Goal: Task Accomplishment & Management: Manage account settings

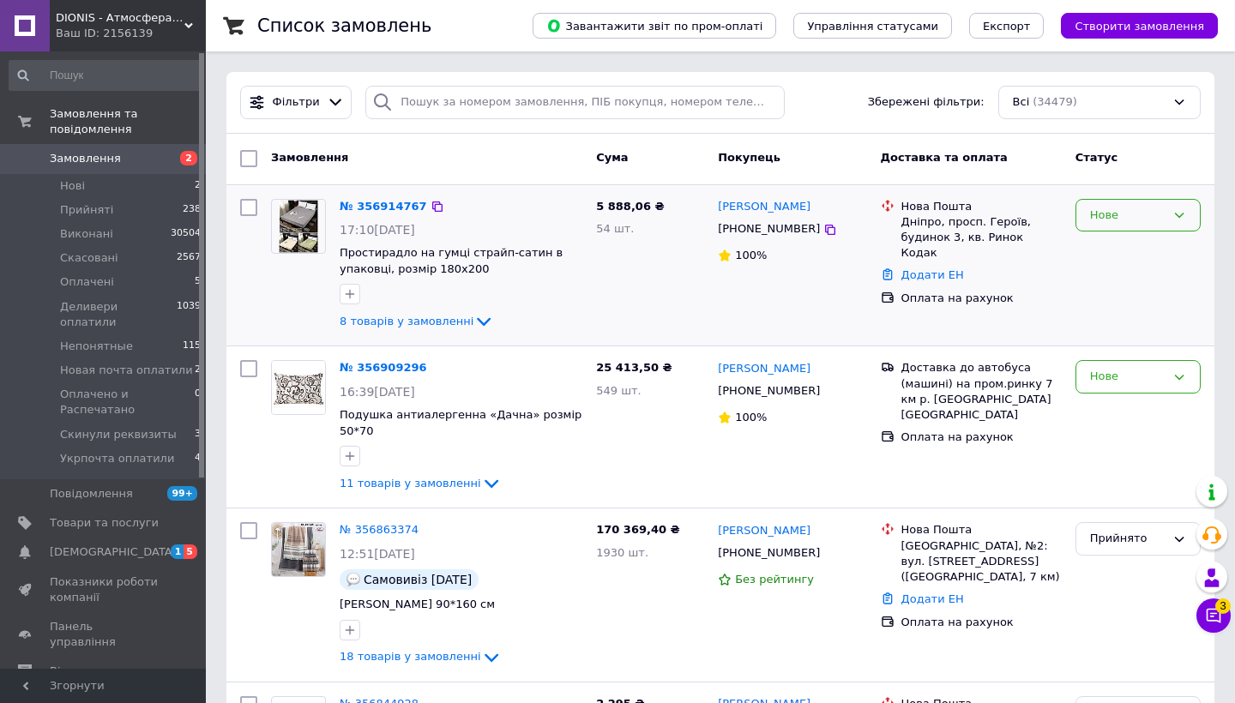
click at [1098, 218] on div "Нове" at bounding box center [1127, 216] width 75 height 18
click at [1098, 259] on li "Прийнято" at bounding box center [1137, 251] width 123 height 32
click at [1107, 383] on div "Нове" at bounding box center [1127, 377] width 75 height 18
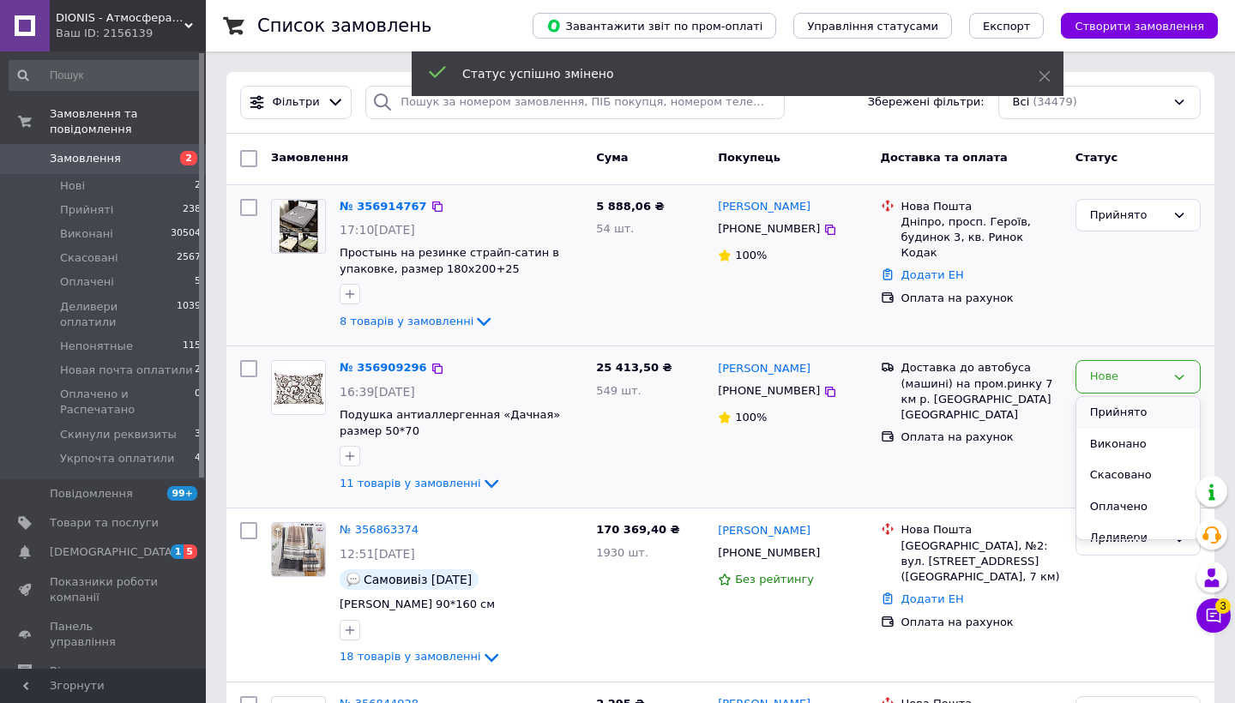
click at [1108, 410] on li "Прийнято" at bounding box center [1137, 413] width 123 height 32
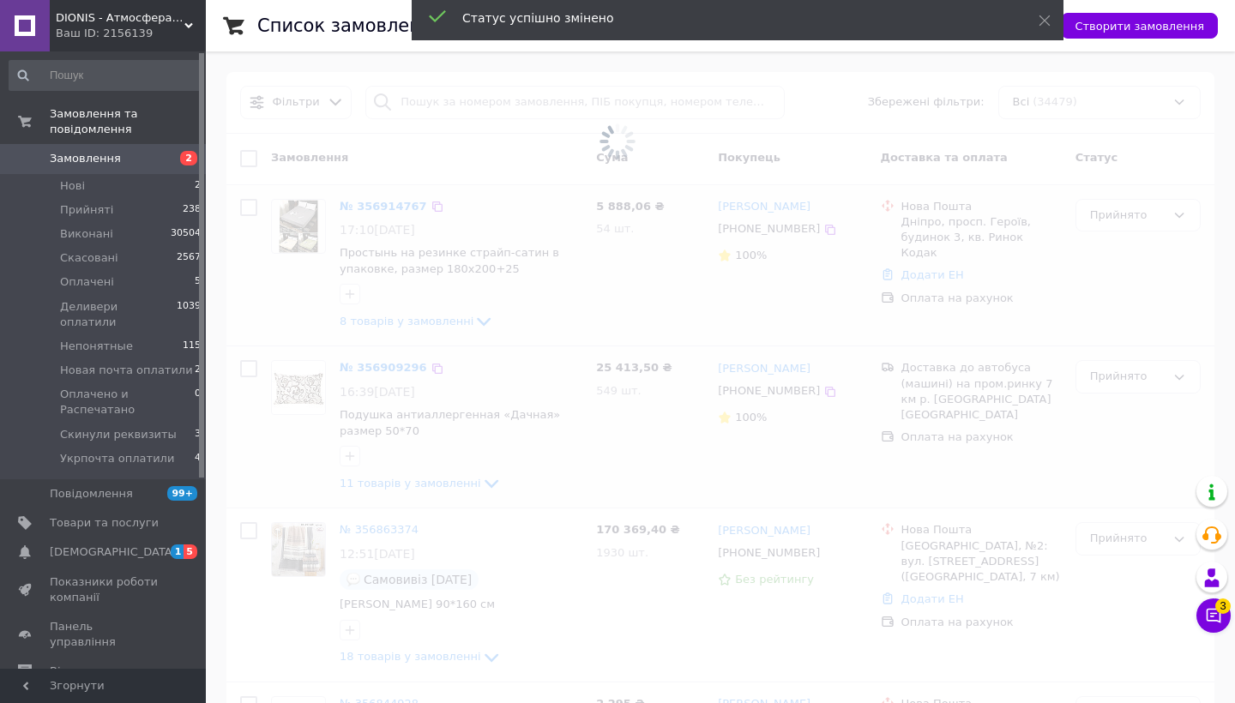
click at [818, 390] on span at bounding box center [617, 351] width 1235 height 703
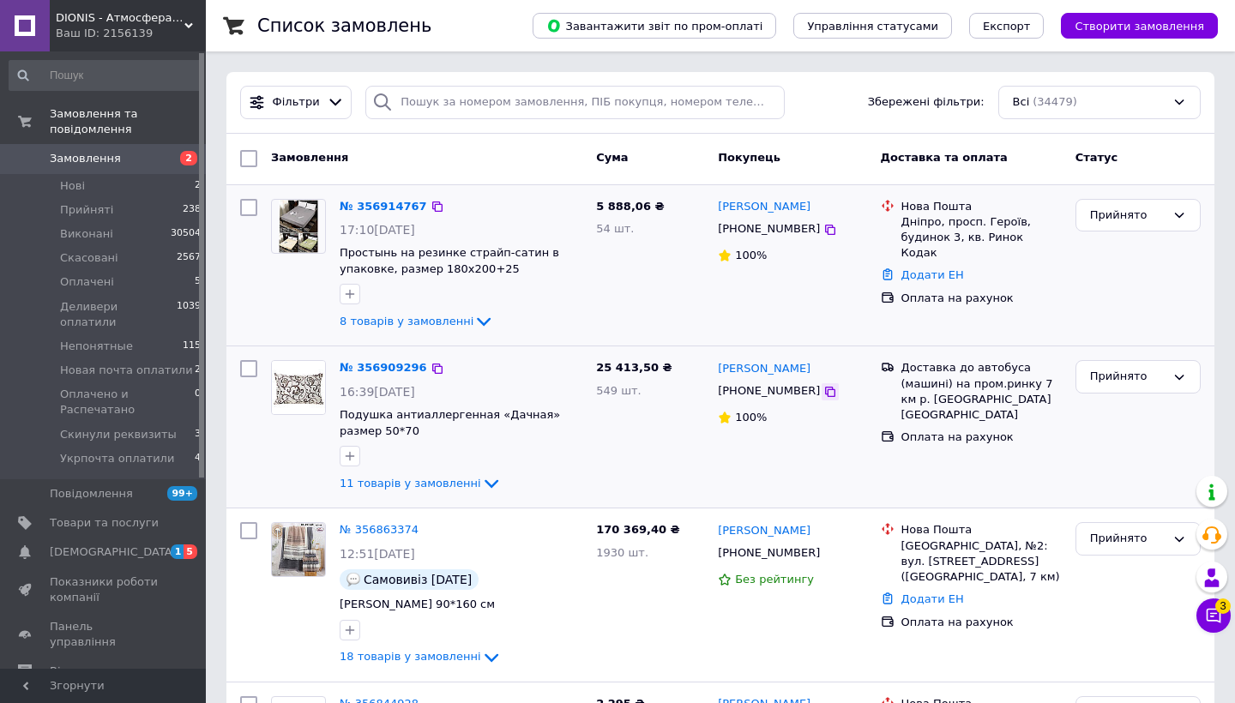
click at [825, 387] on icon at bounding box center [830, 392] width 10 height 10
click at [477, 322] on icon at bounding box center [484, 322] width 14 height 9
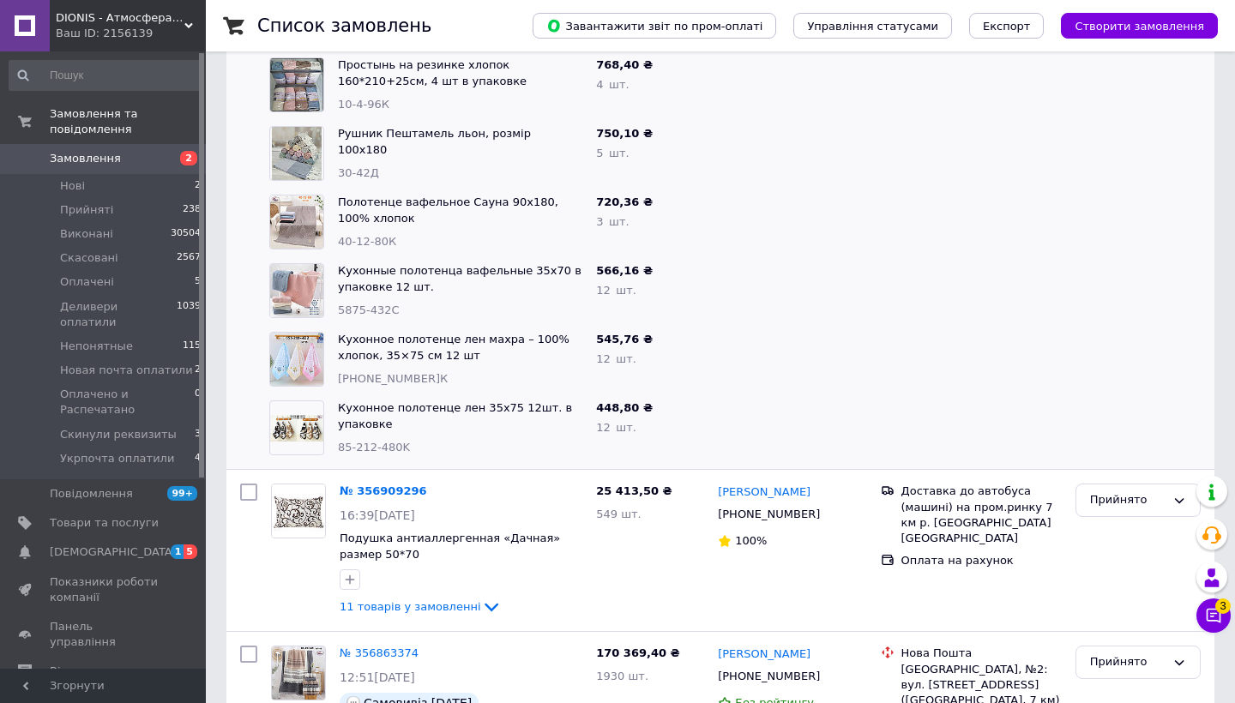
scroll to position [430, 0]
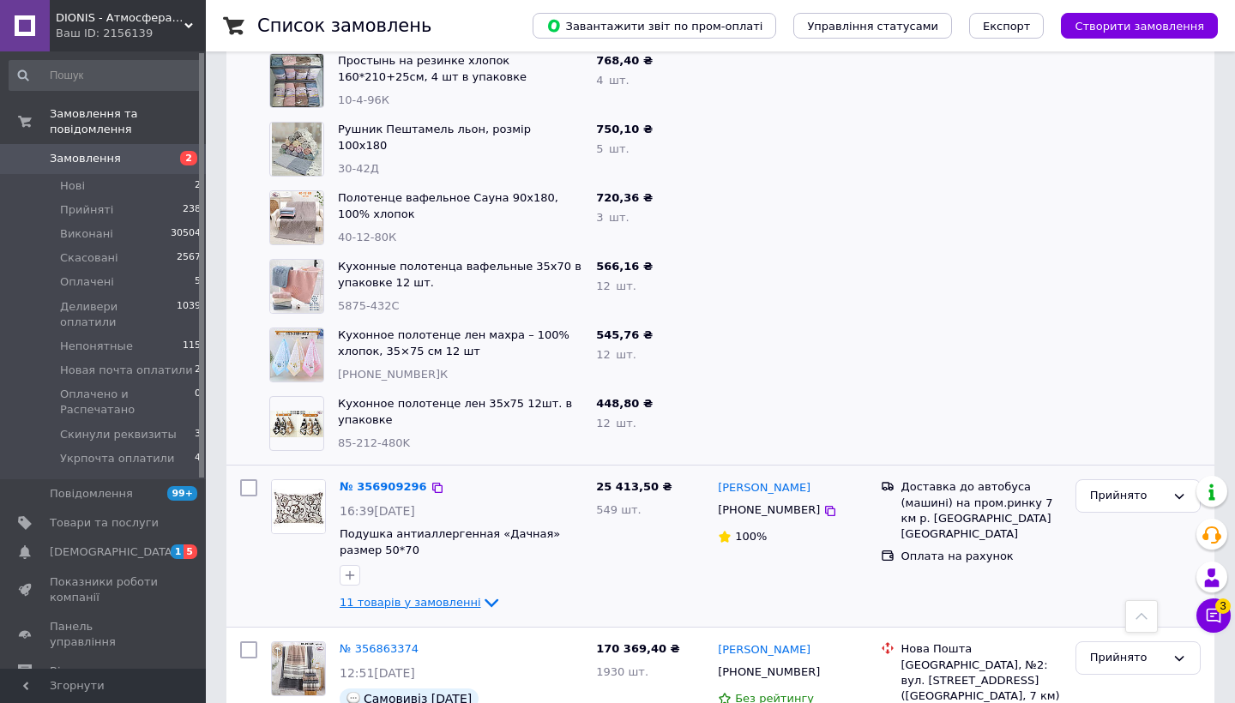
click at [481, 596] on icon at bounding box center [491, 603] width 21 height 21
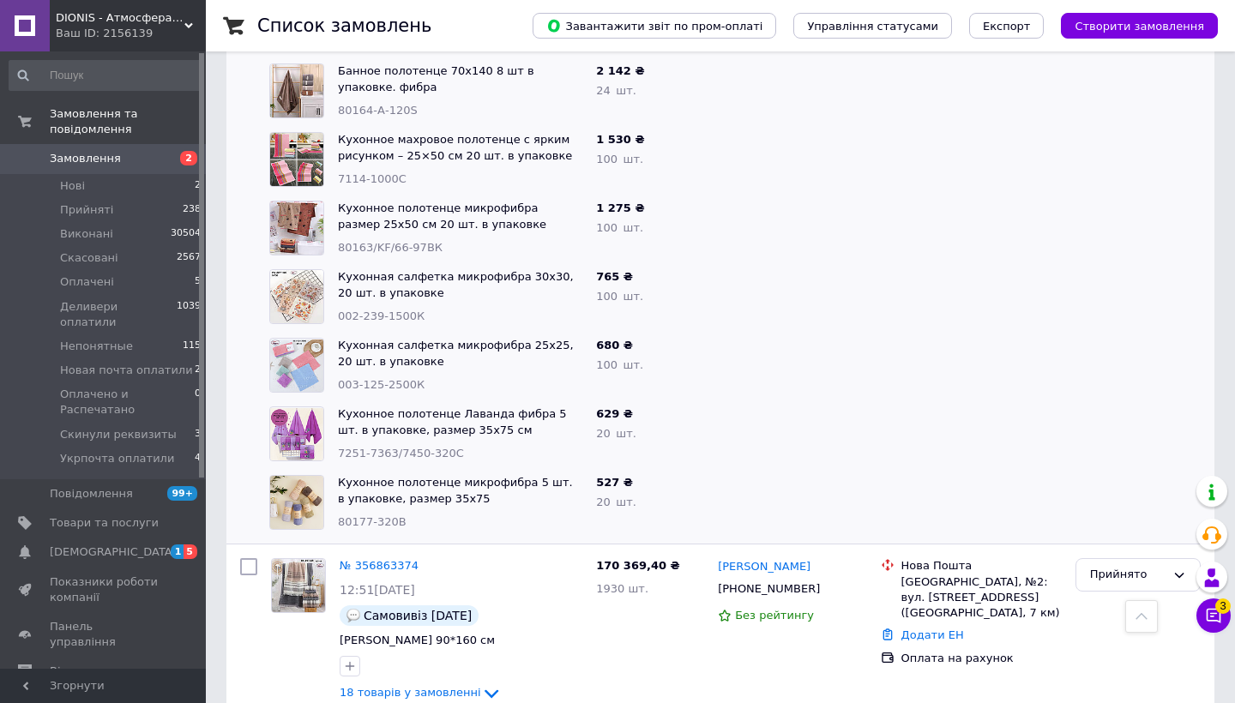
scroll to position [1269, 0]
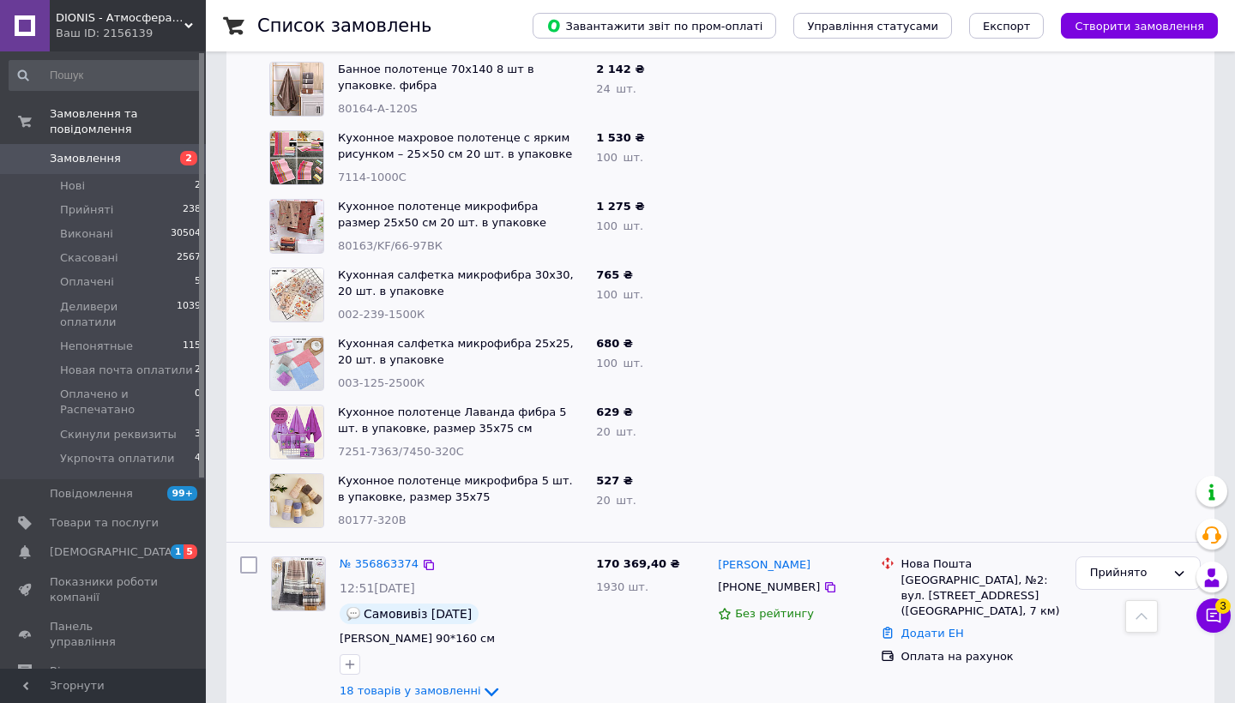
drag, startPoint x: 285, startPoint y: 244, endPoint x: 502, endPoint y: 702, distance: 507.5
click at [762, 184] on div "№ 356909296 16:39[DATE] Подушка антиаллергенная «Дачная» размер 50*70 11 товарі…" at bounding box center [720, 84] width 988 height 917
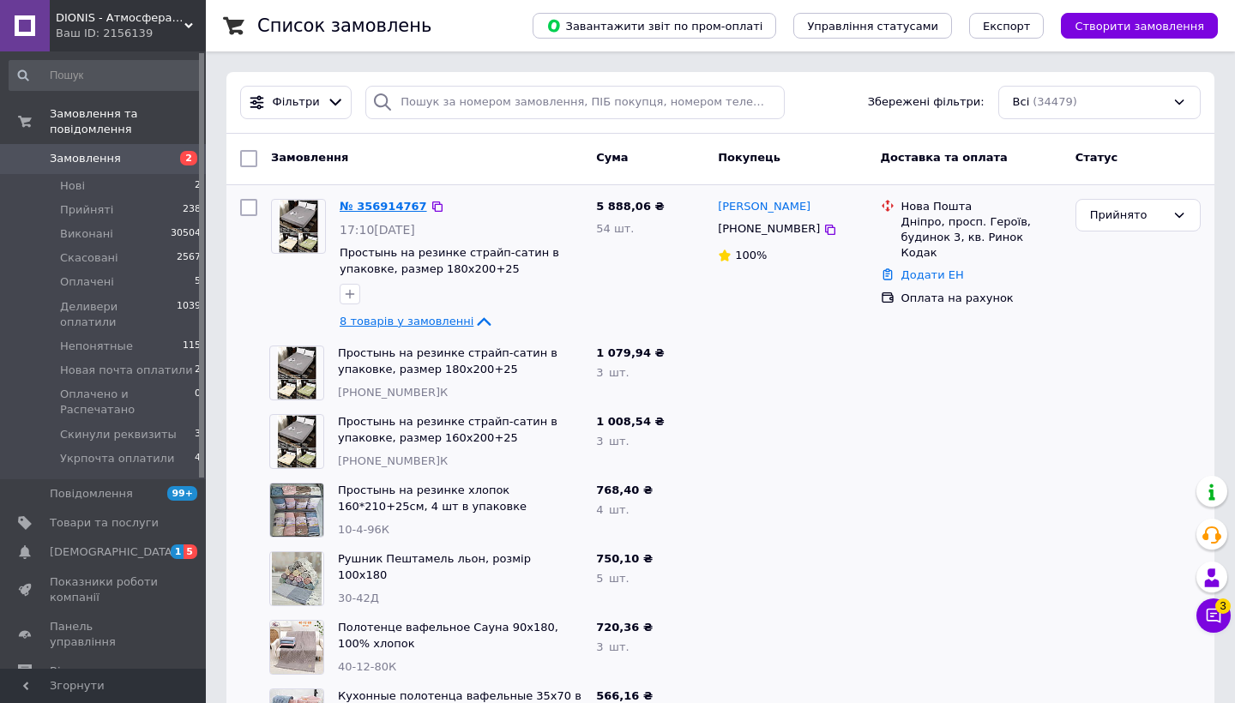
scroll to position [0, 0]
click at [382, 209] on link "№ 356914767" at bounding box center [383, 206] width 87 height 13
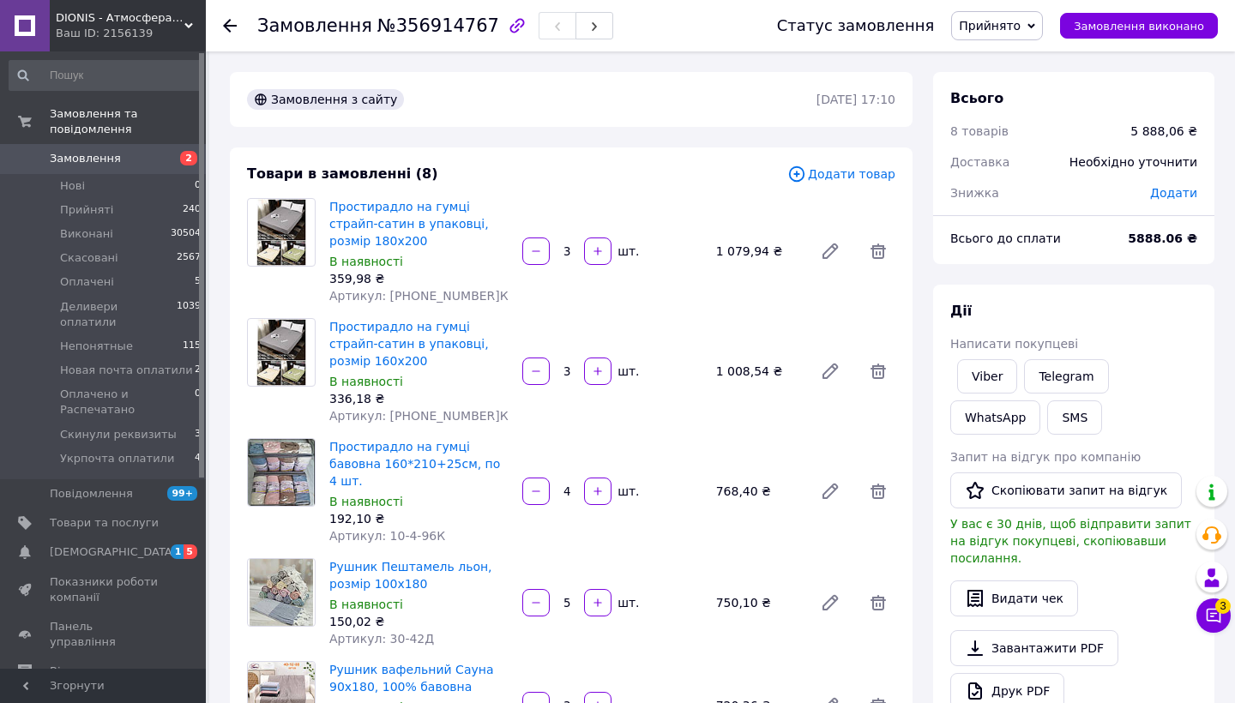
click at [228, 26] on use at bounding box center [230, 26] width 14 height 14
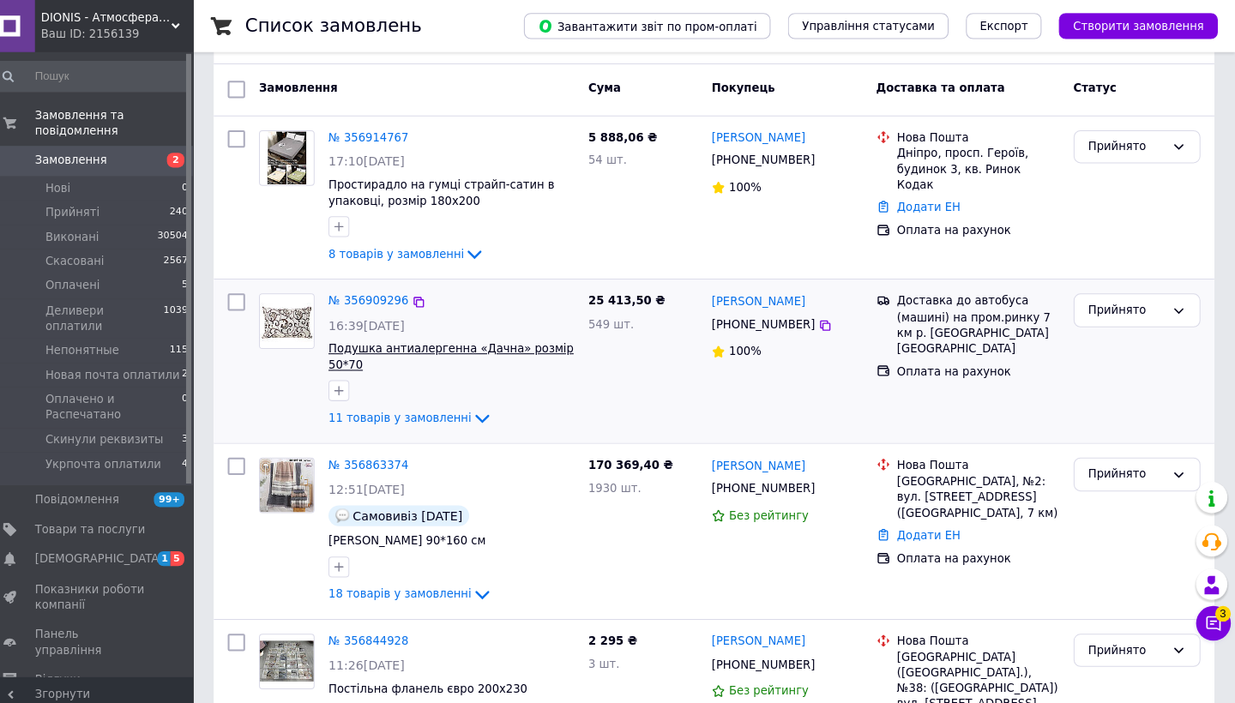
scroll to position [67, 0]
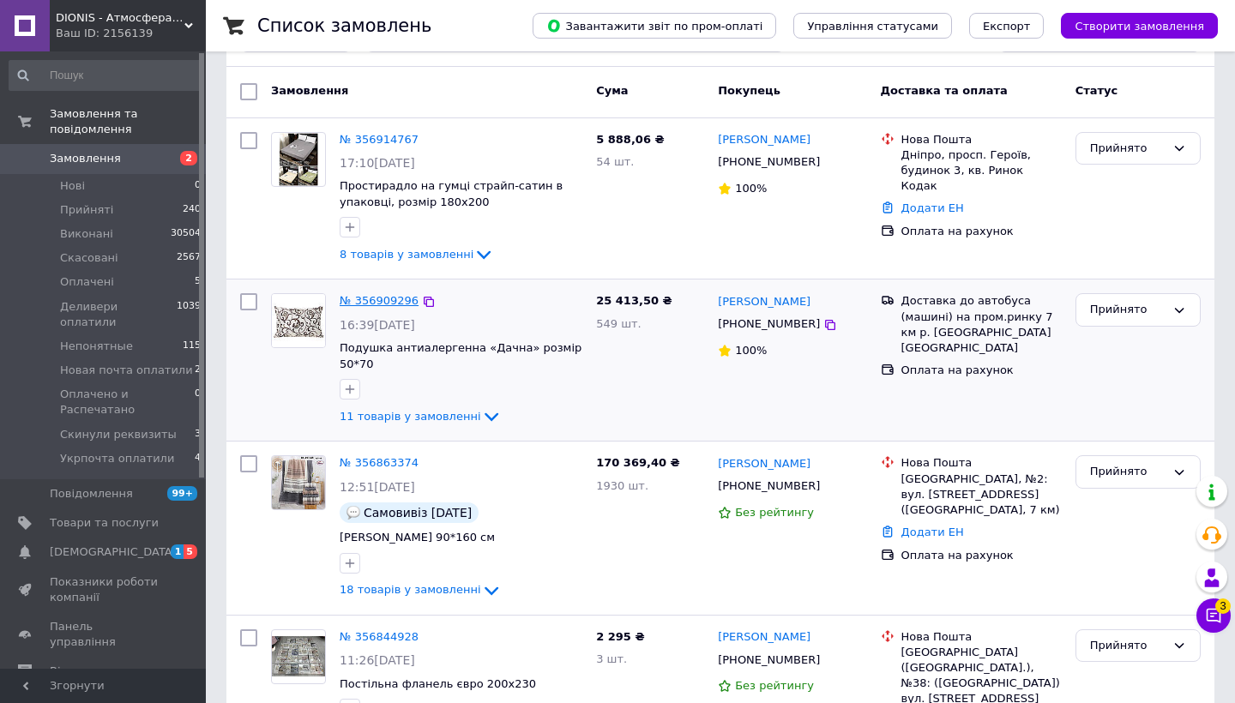
click at [382, 303] on link "№ 356909296" at bounding box center [379, 300] width 79 height 13
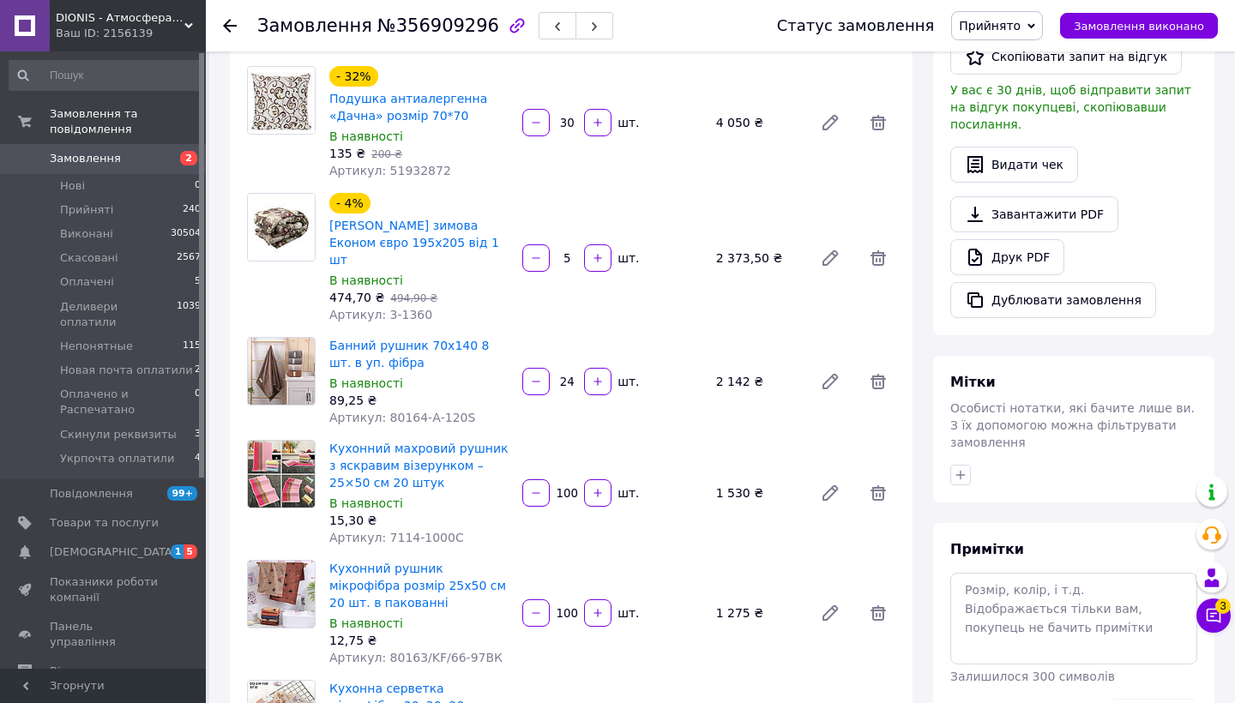
scroll to position [435, 0]
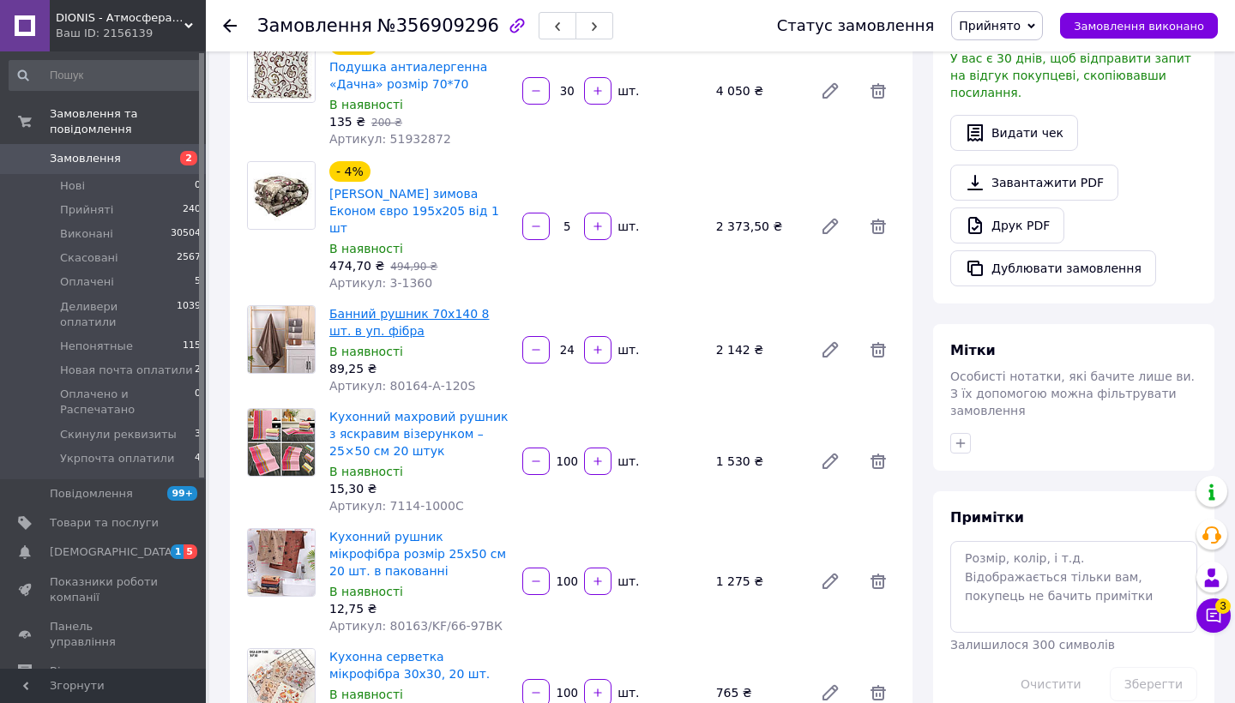
click at [389, 307] on link "Банний рушник 70х140 8 шт. в уп. фібра" at bounding box center [409, 322] width 160 height 31
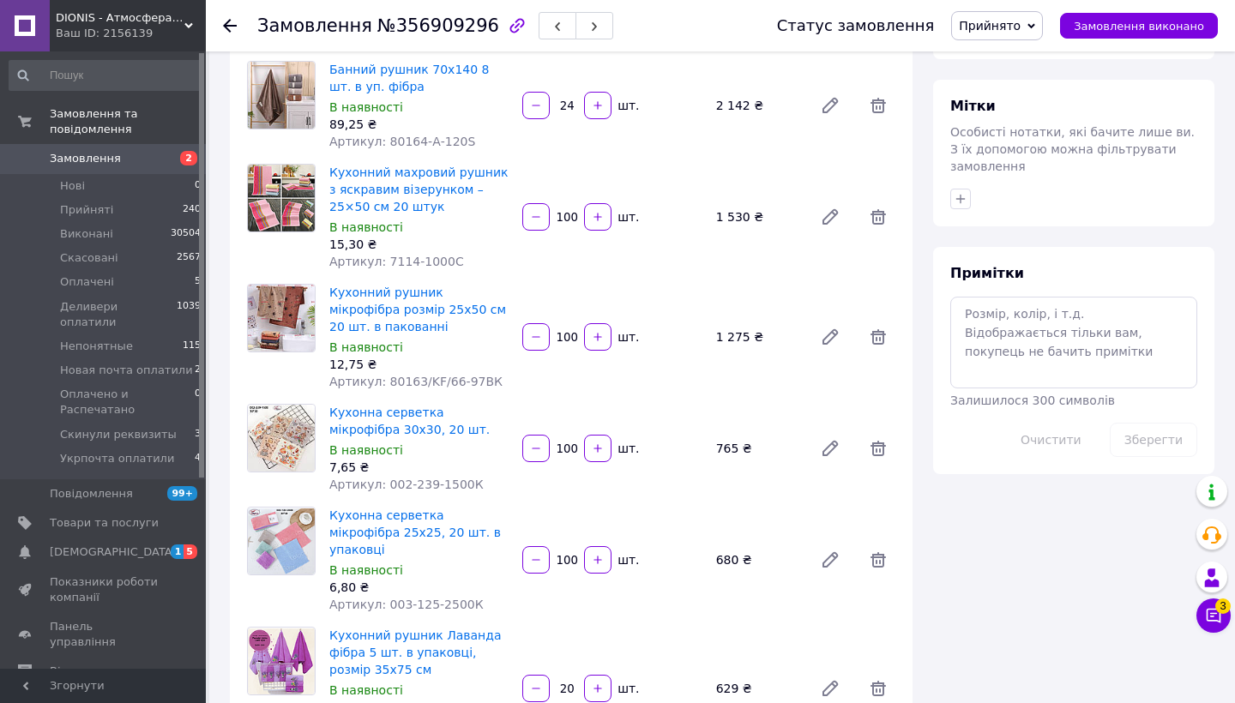
scroll to position [680, 0]
click at [438, 288] on link "Кухонний рушник мікрофібра розмір 25х50 см 20 шт. в пакованні" at bounding box center [417, 309] width 177 height 48
click at [438, 405] on link "Кухонна серветка мікрофібра 30х30, 20 шт." at bounding box center [409, 420] width 160 height 31
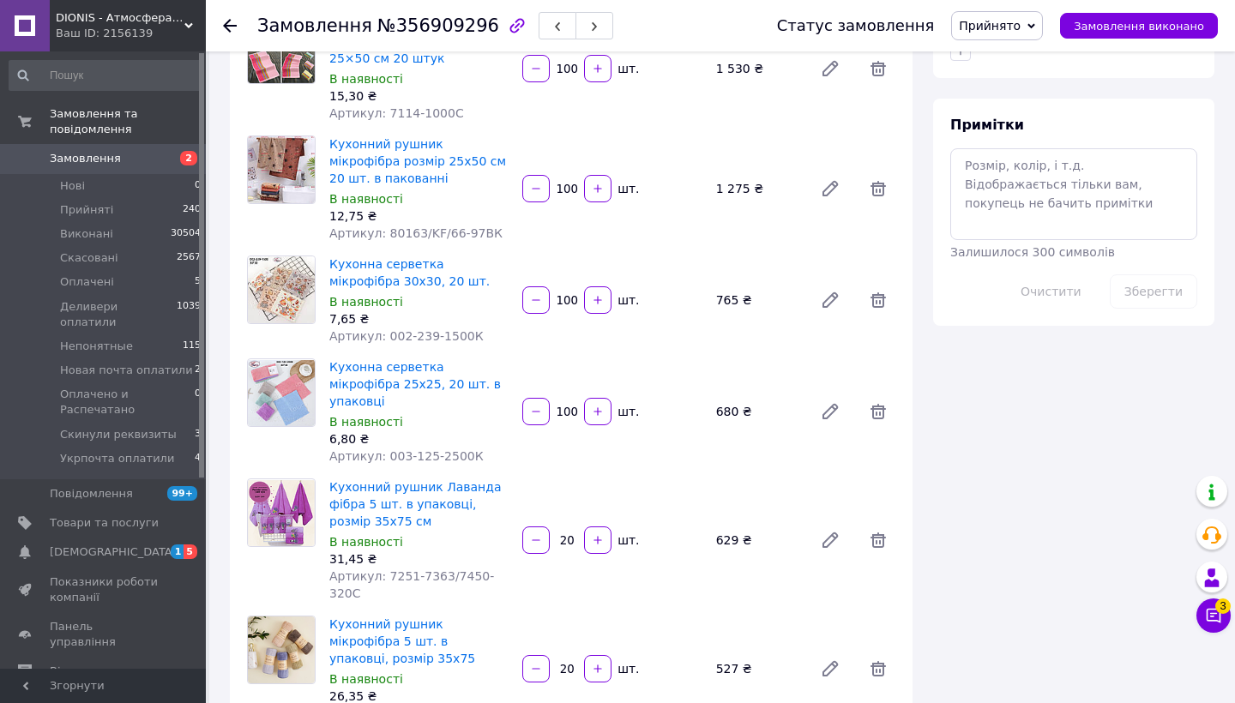
scroll to position [850, 0]
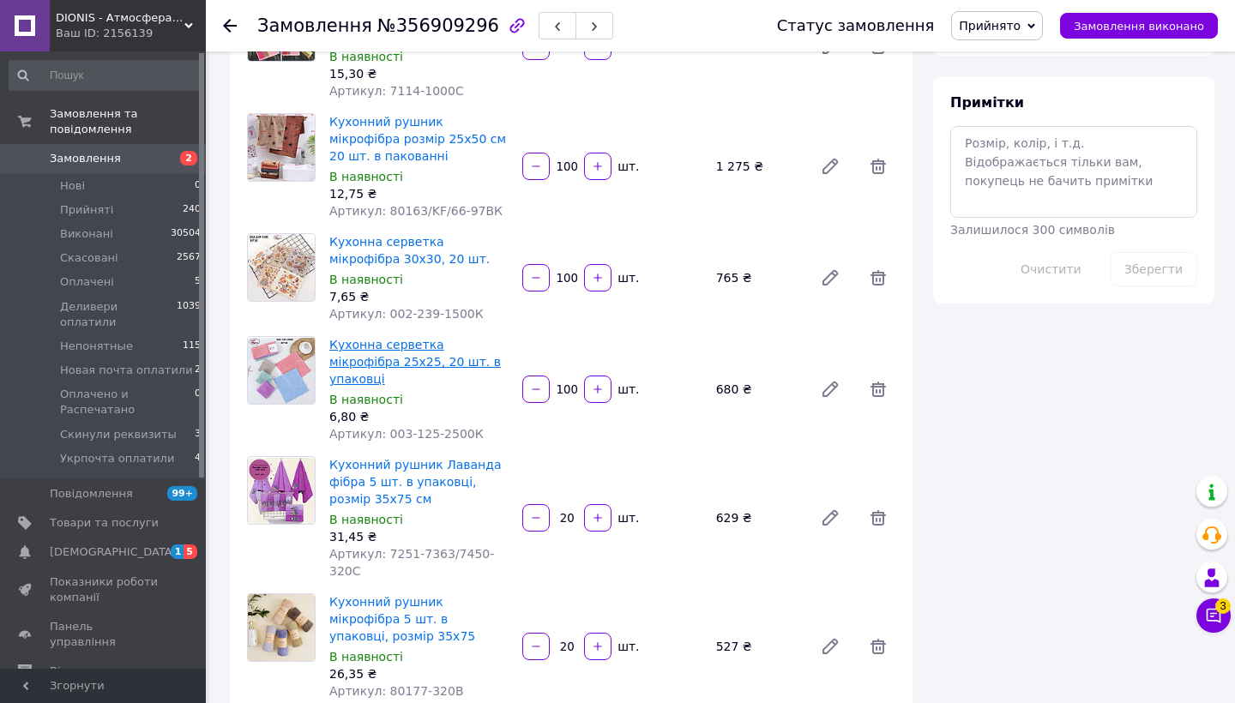
click at [423, 347] on link "Кухонна серветка мікрофібра 25х25, 20 шт. в упаковці" at bounding box center [415, 362] width 172 height 48
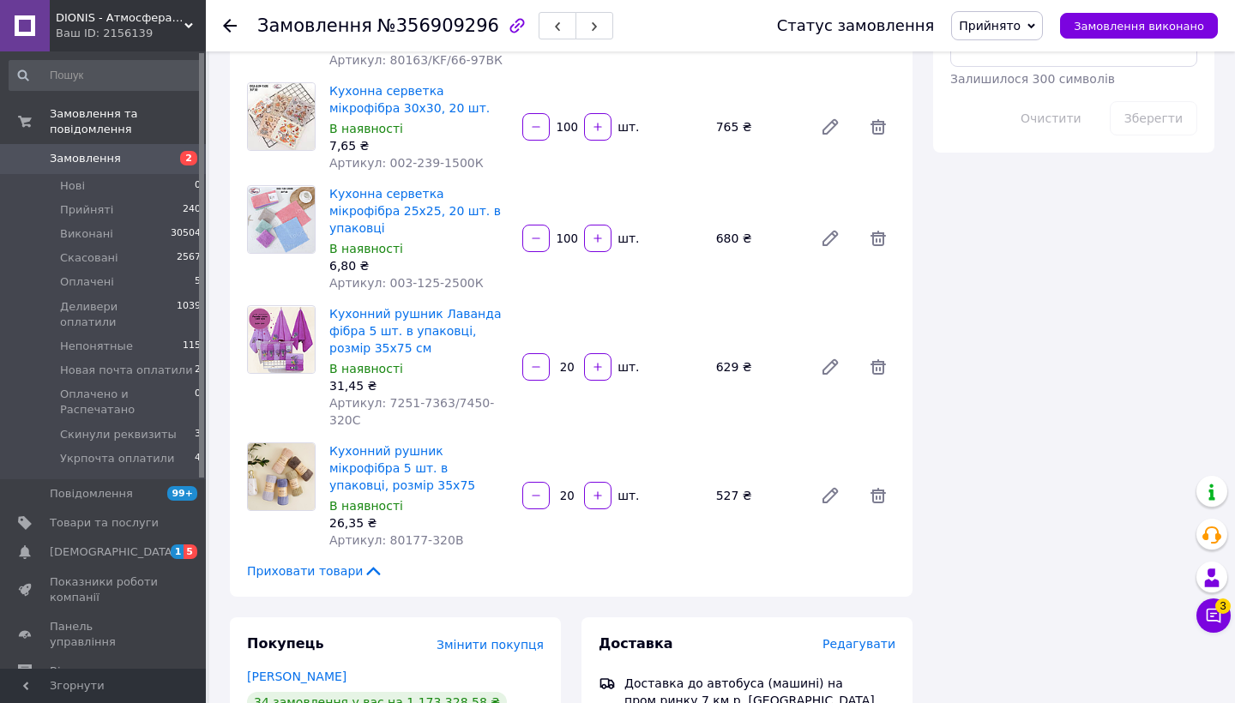
scroll to position [1008, 0]
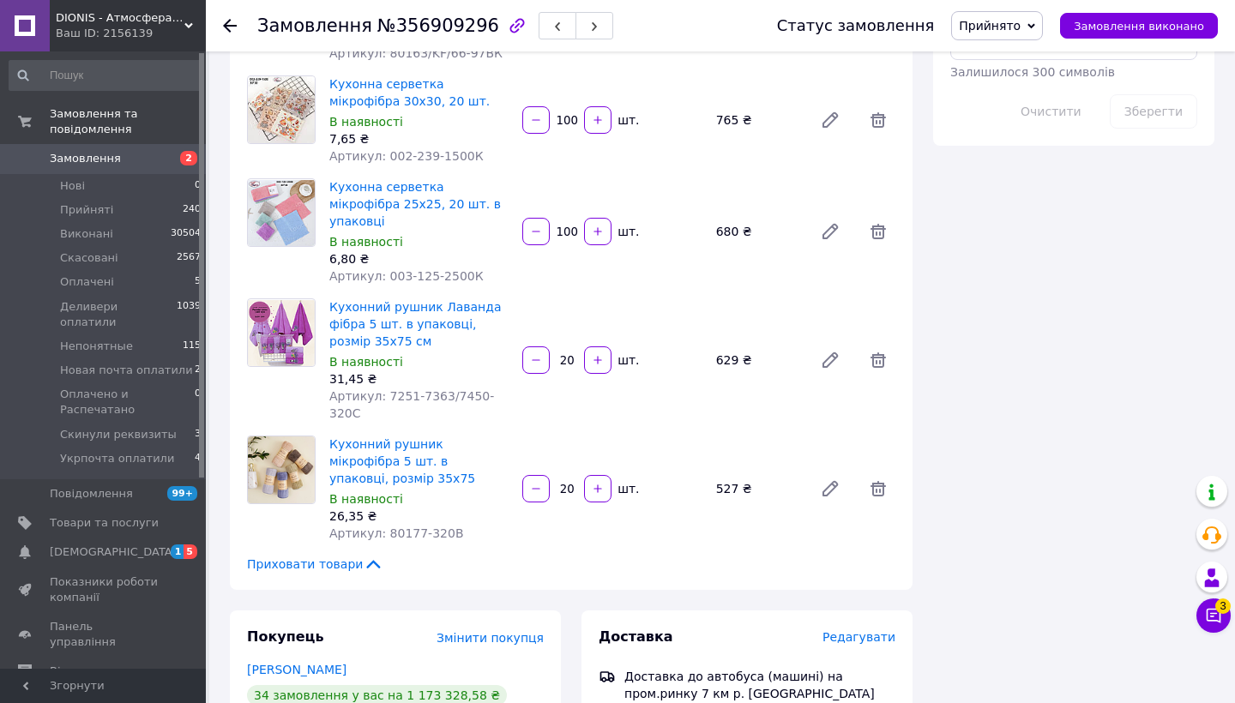
click at [398, 389] on span "Артикул: 7251-7363/7450-320С" at bounding box center [411, 404] width 165 height 31
copy span "7251"
click at [229, 26] on use at bounding box center [230, 26] width 14 height 14
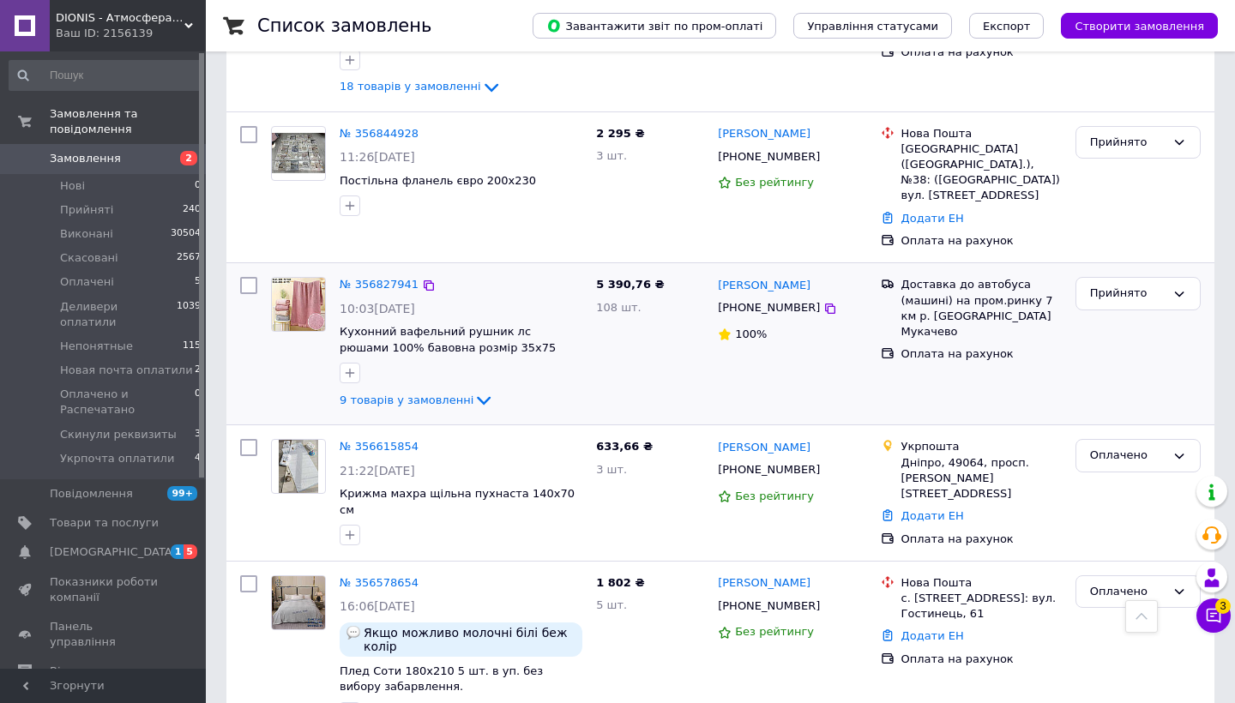
scroll to position [602, 0]
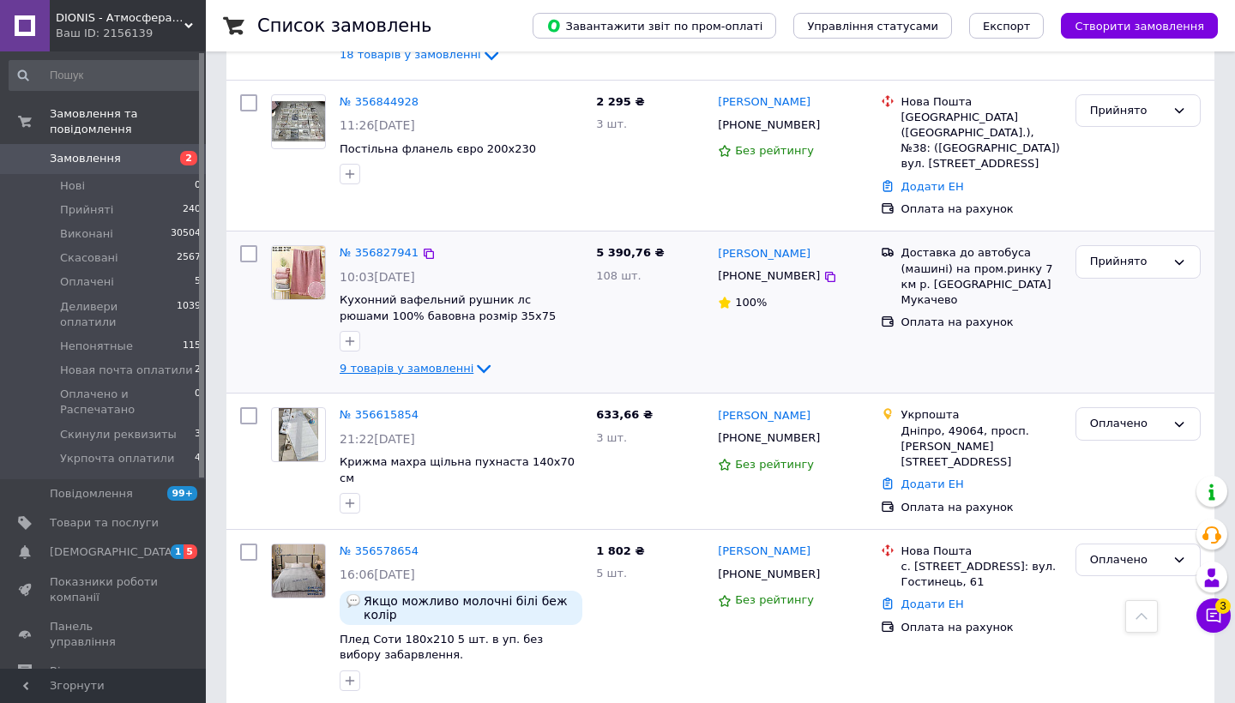
click at [474, 358] on icon at bounding box center [483, 368] width 21 height 21
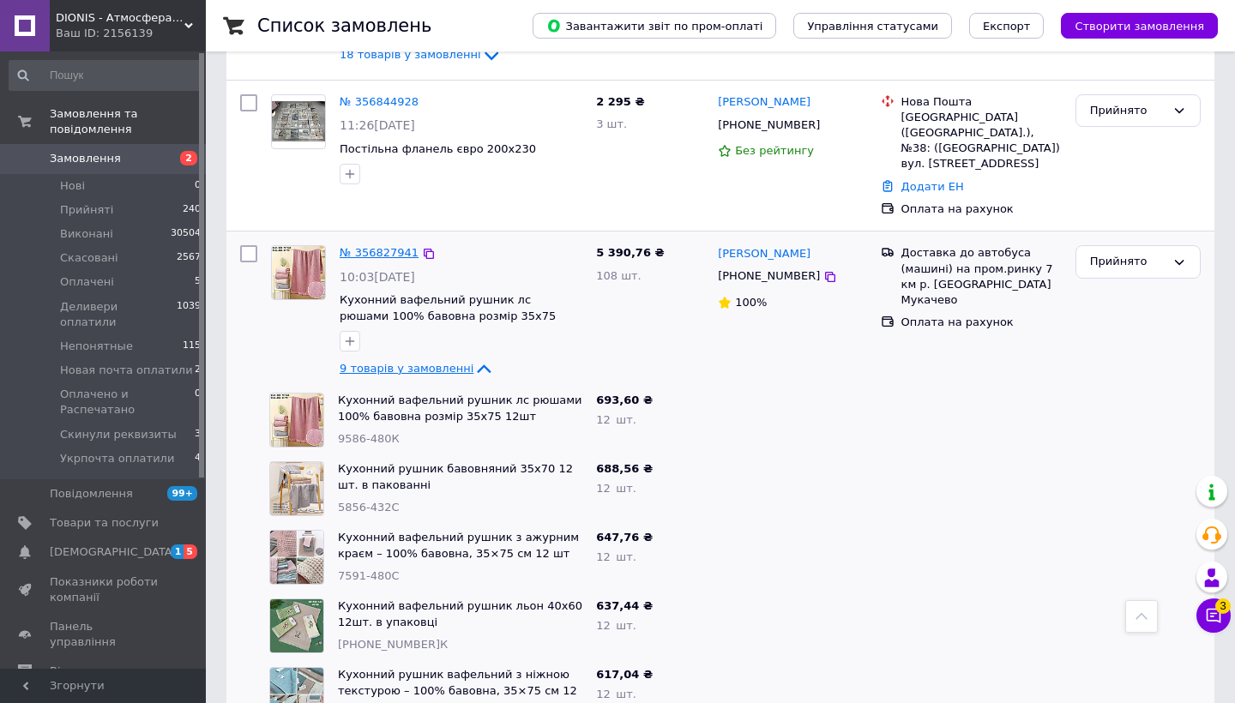
click at [383, 246] on link "№ 356827941" at bounding box center [379, 252] width 79 height 13
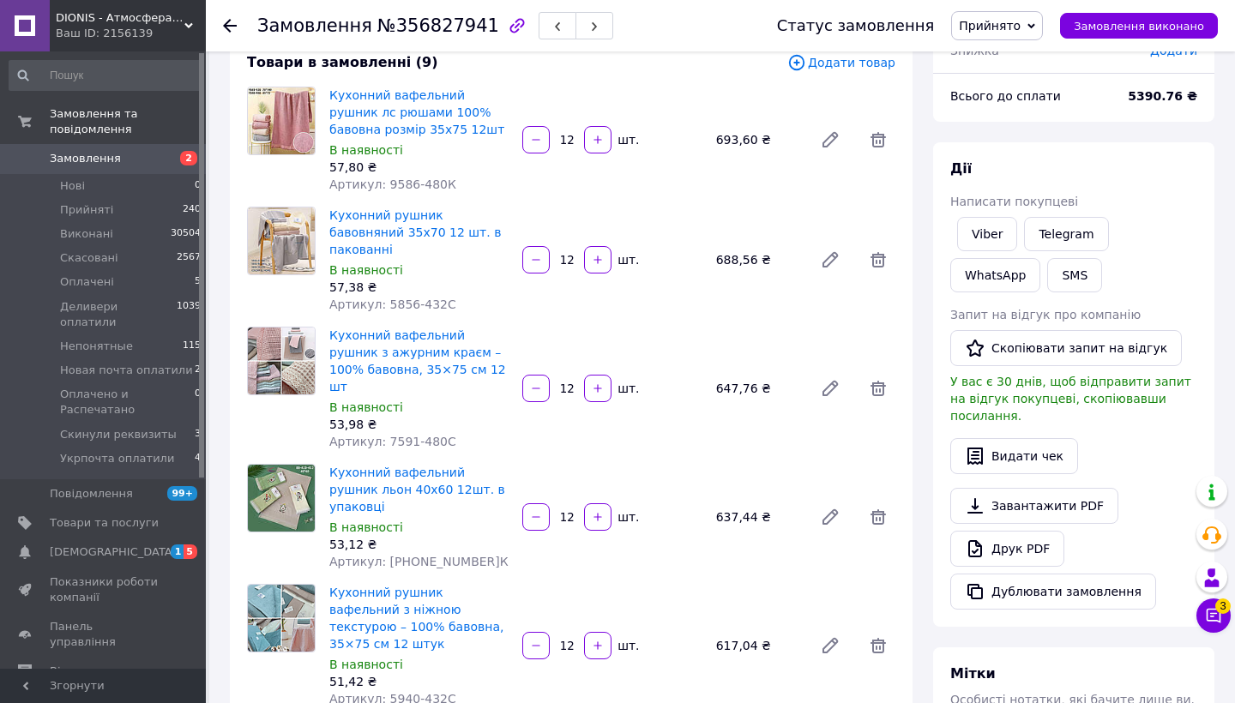
scroll to position [129, 0]
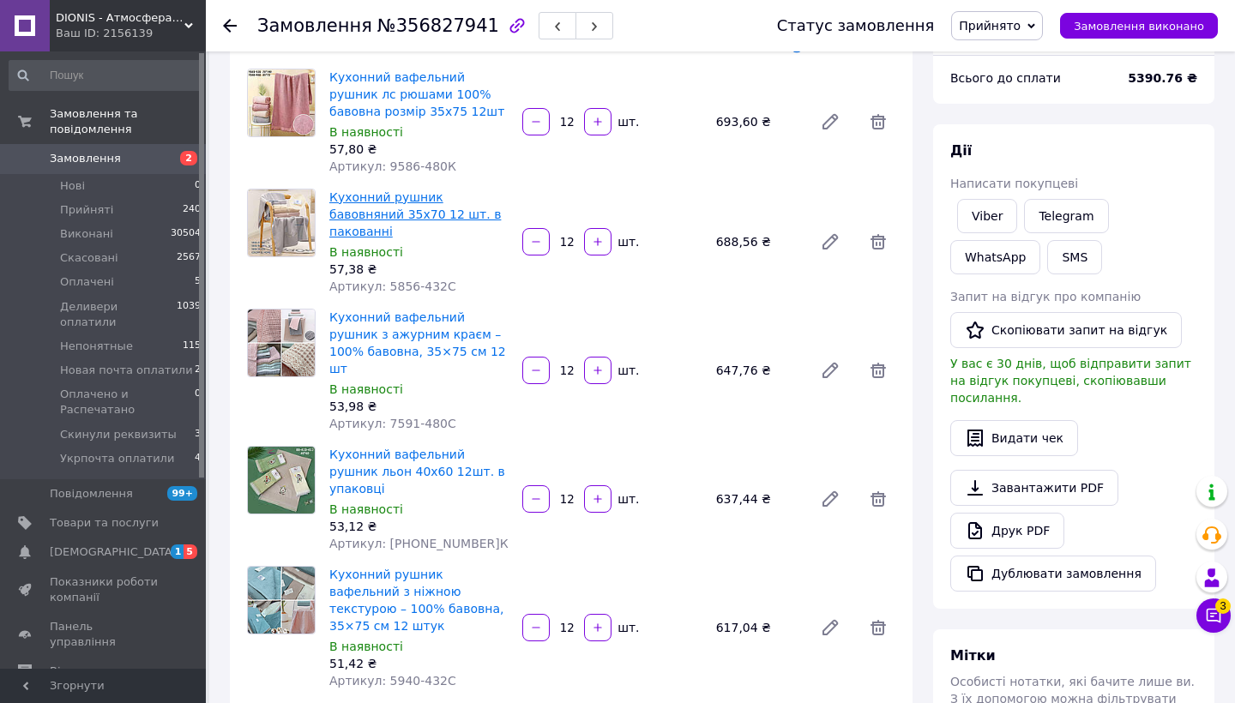
click at [451, 206] on link "Кухонний рушник бавовняний 35х70 12 шт. в пакованні" at bounding box center [415, 214] width 172 height 48
click at [414, 310] on link "Кухонний вафельний рушник з ажурним краєм – 100% бавовна, 35×75 см 12 шт" at bounding box center [417, 342] width 177 height 65
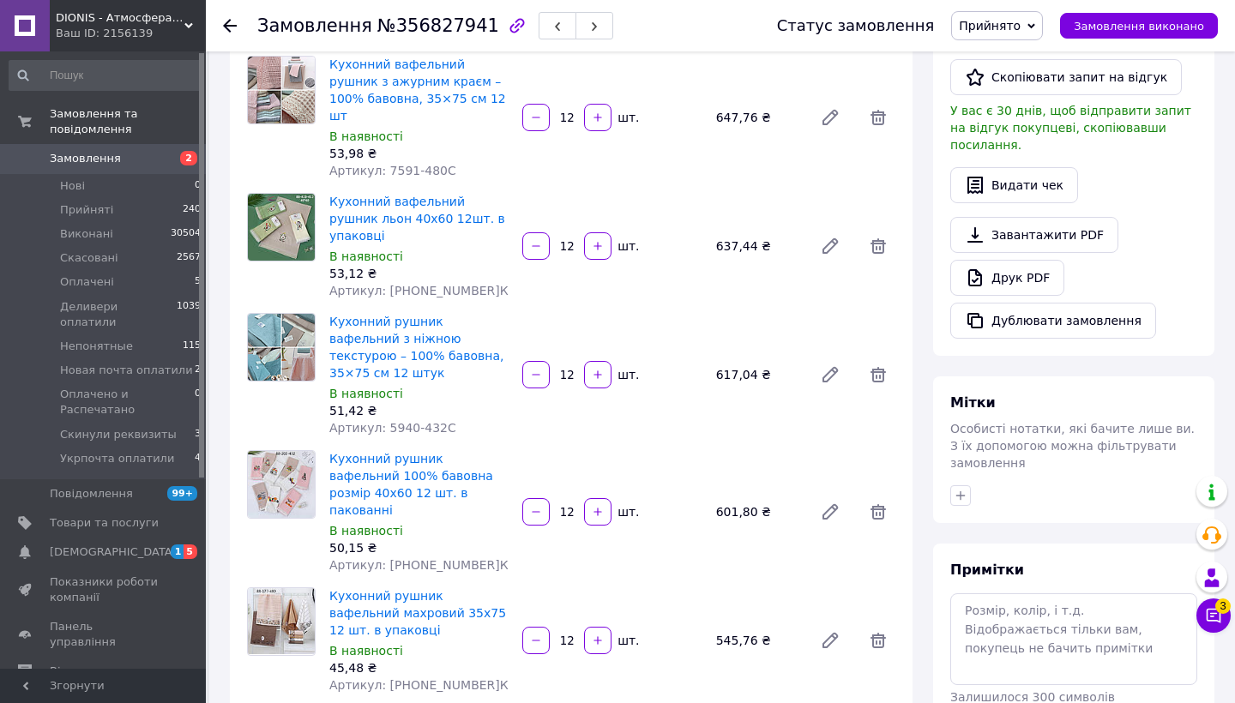
scroll to position [413, 0]
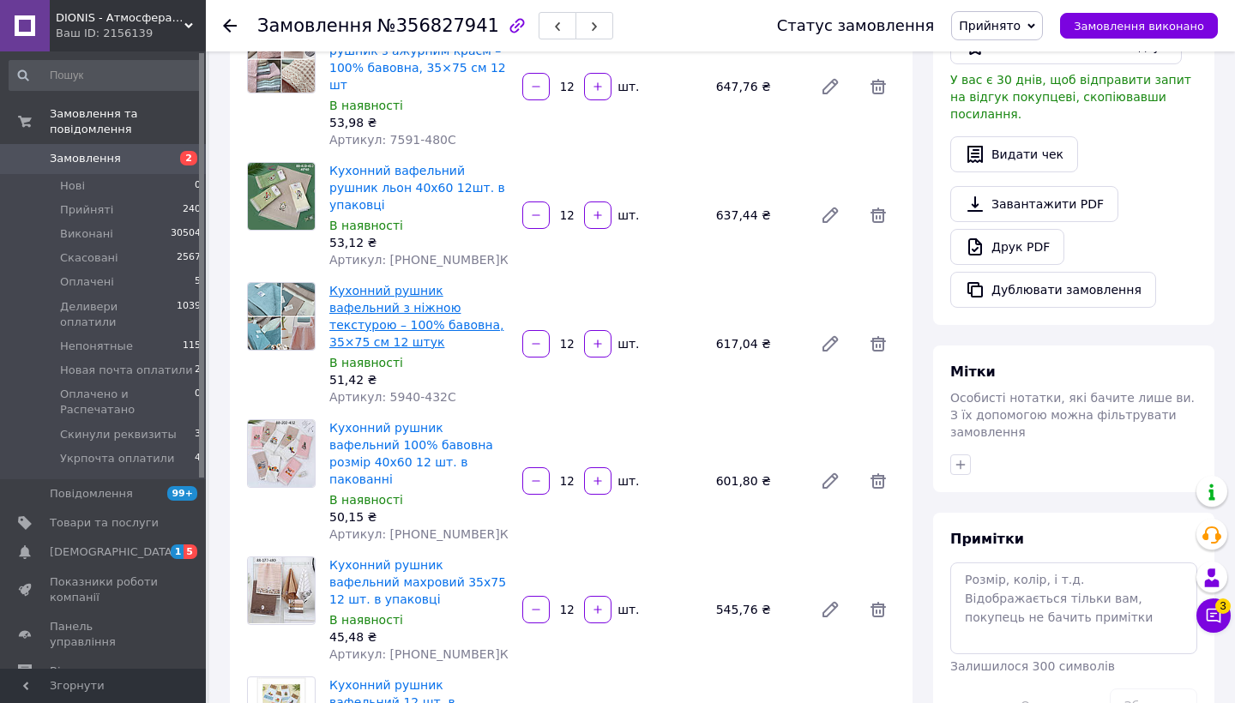
click at [400, 284] on link "Кухонний рушник вафельний з ніжною текстурою – 100% бавовна, 35×75 см 12 штук" at bounding box center [416, 316] width 174 height 65
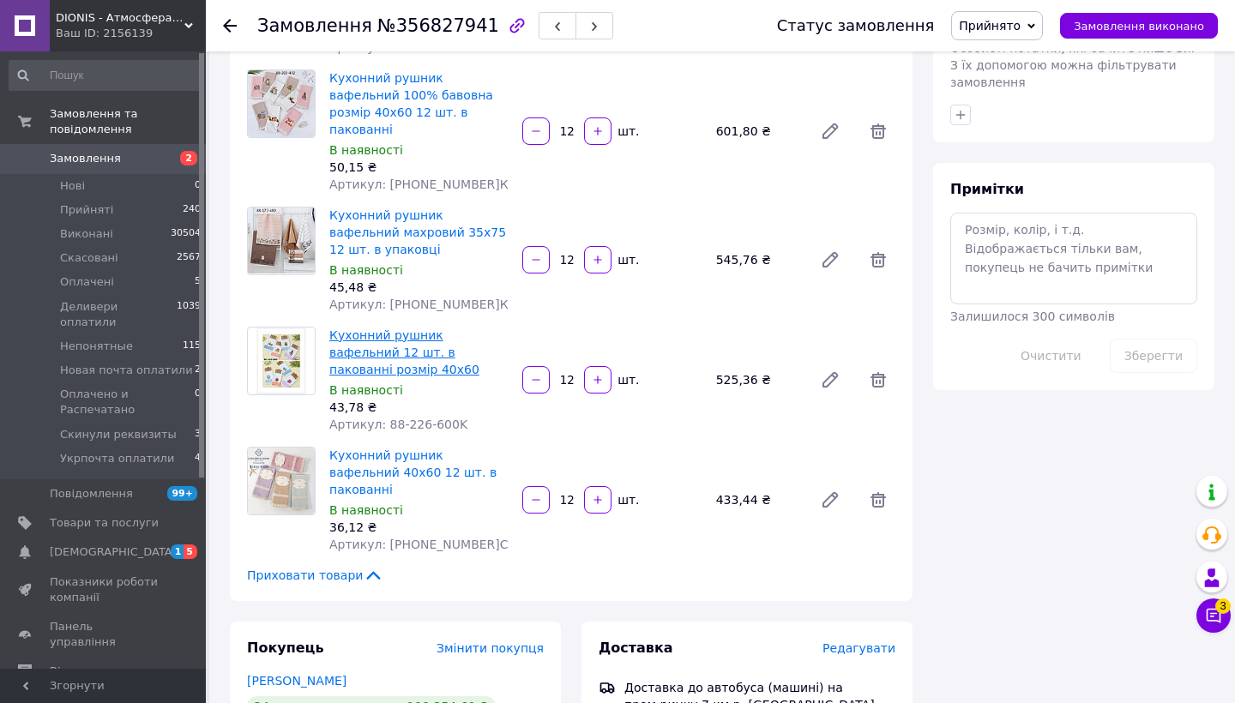
scroll to position [763, 0]
click at [436, 448] on link "Кухонний рушник вафельний 40х60 12 шт. в пакованні" at bounding box center [412, 472] width 167 height 48
click at [109, 155] on span "Замовлення" at bounding box center [85, 158] width 71 height 15
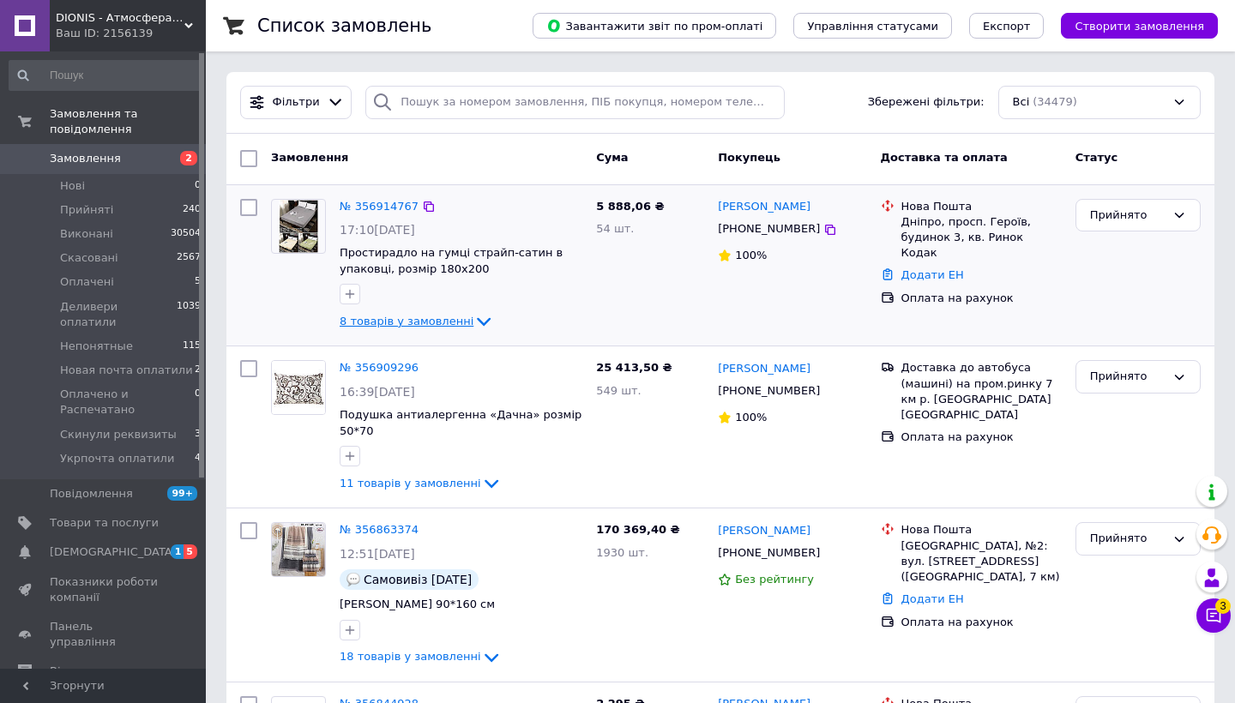
click at [477, 322] on icon at bounding box center [484, 322] width 14 height 9
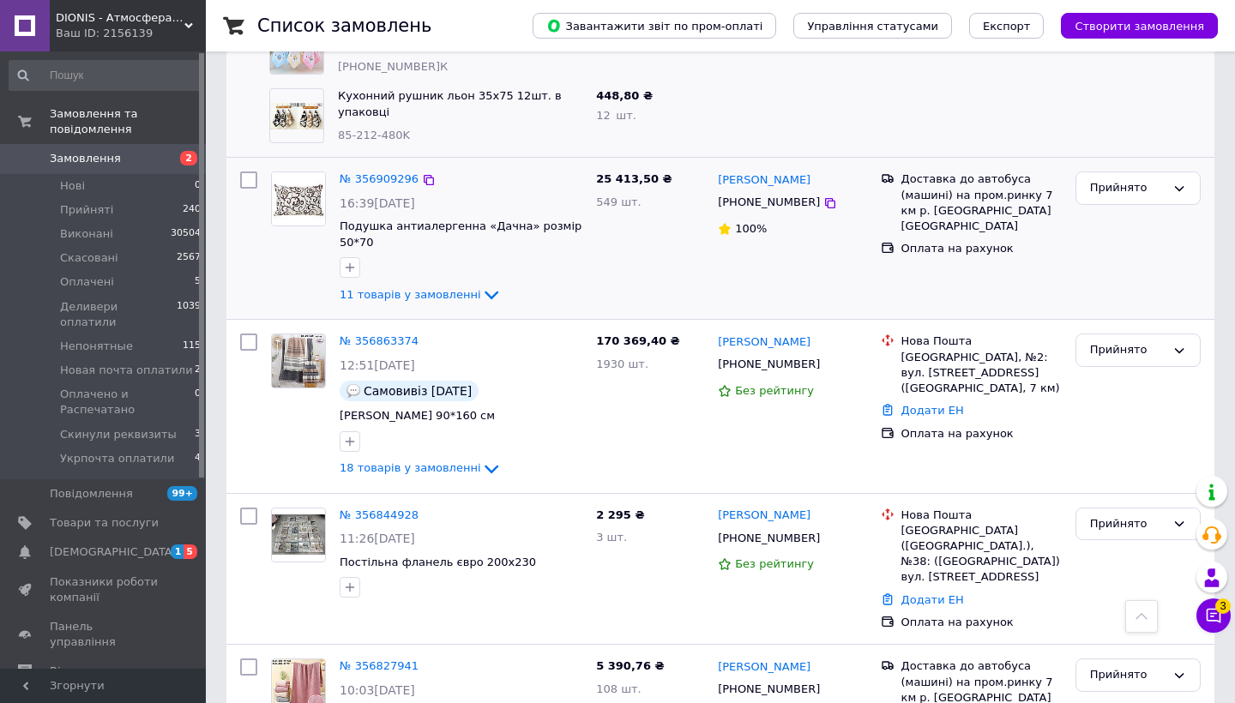
scroll to position [764, 0]
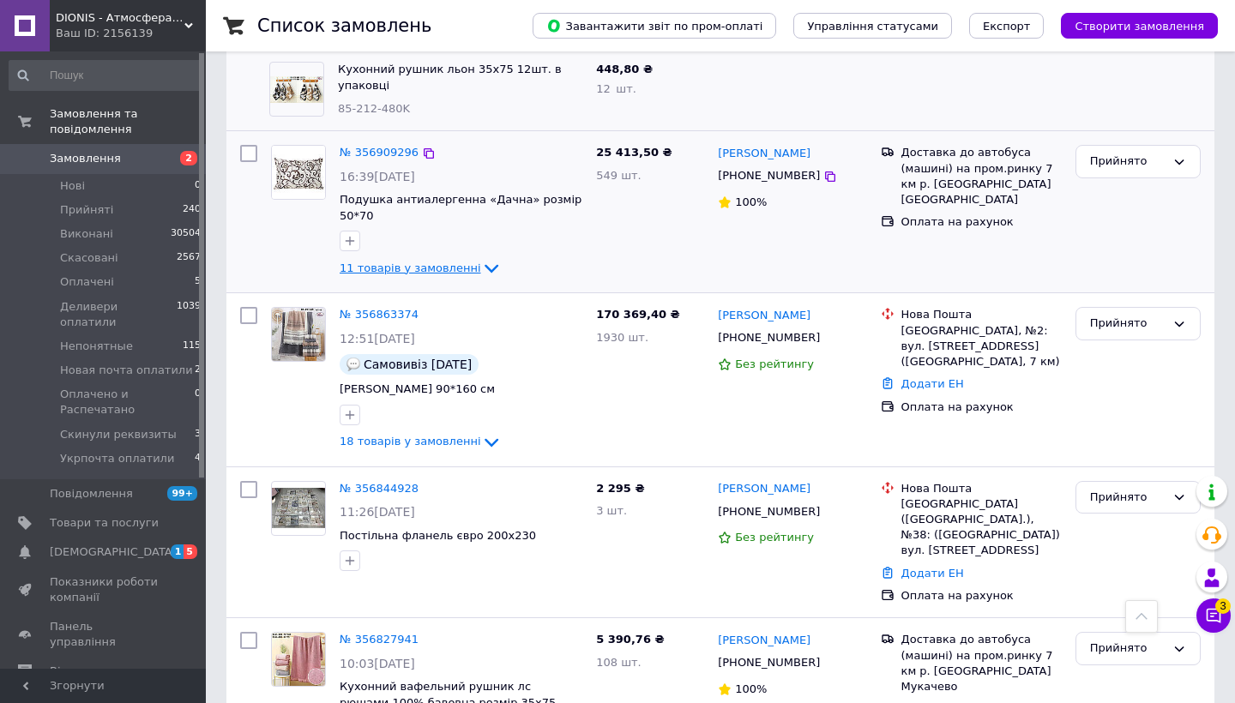
click at [481, 266] on icon at bounding box center [491, 268] width 21 height 21
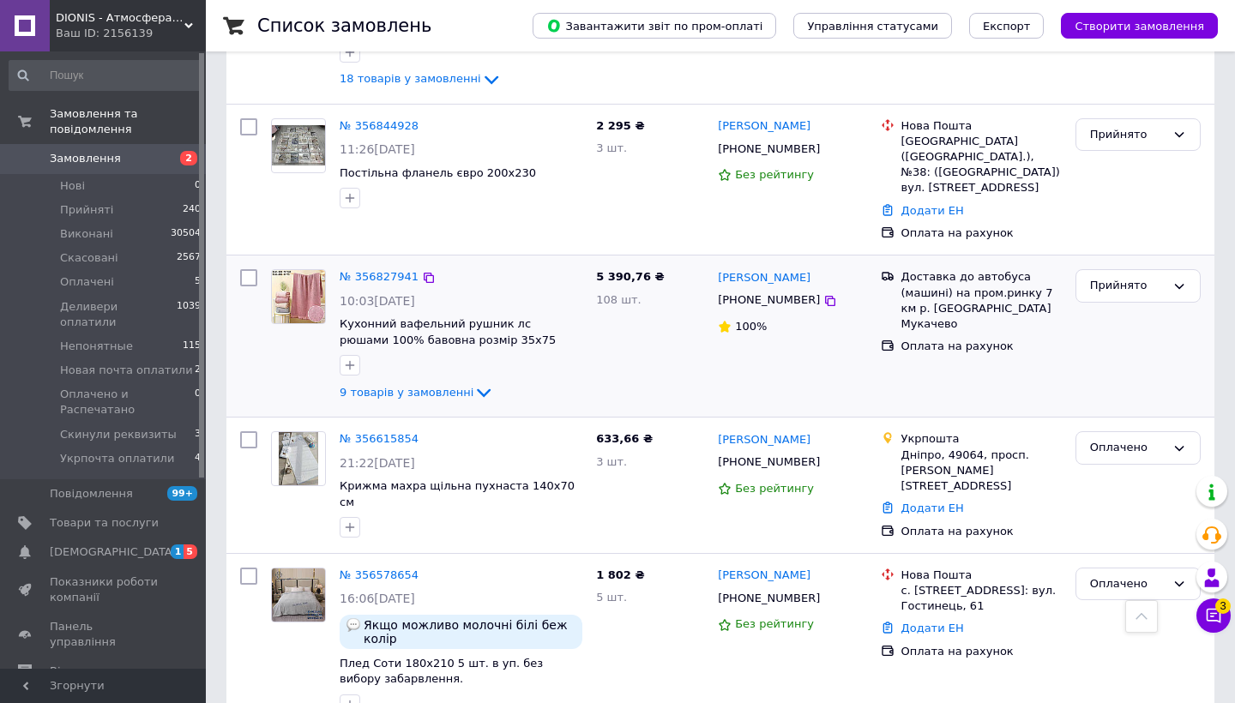
scroll to position [1965, 0]
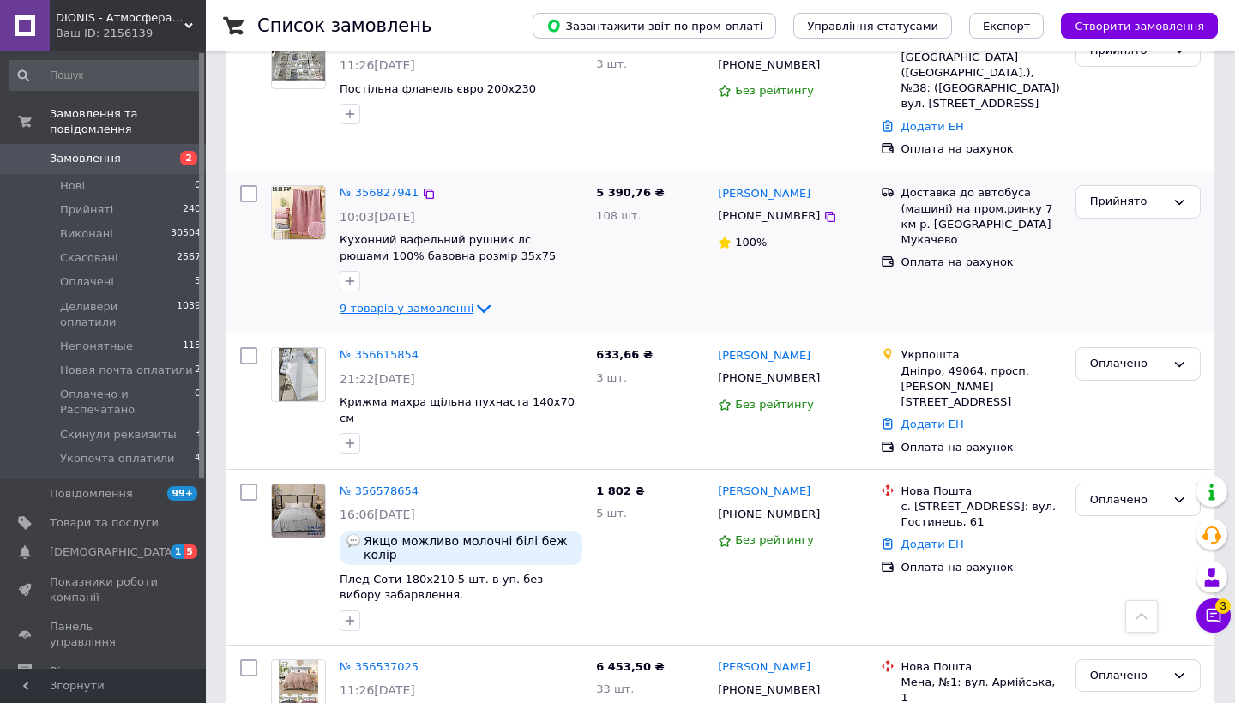
click at [479, 298] on icon at bounding box center [483, 308] width 21 height 21
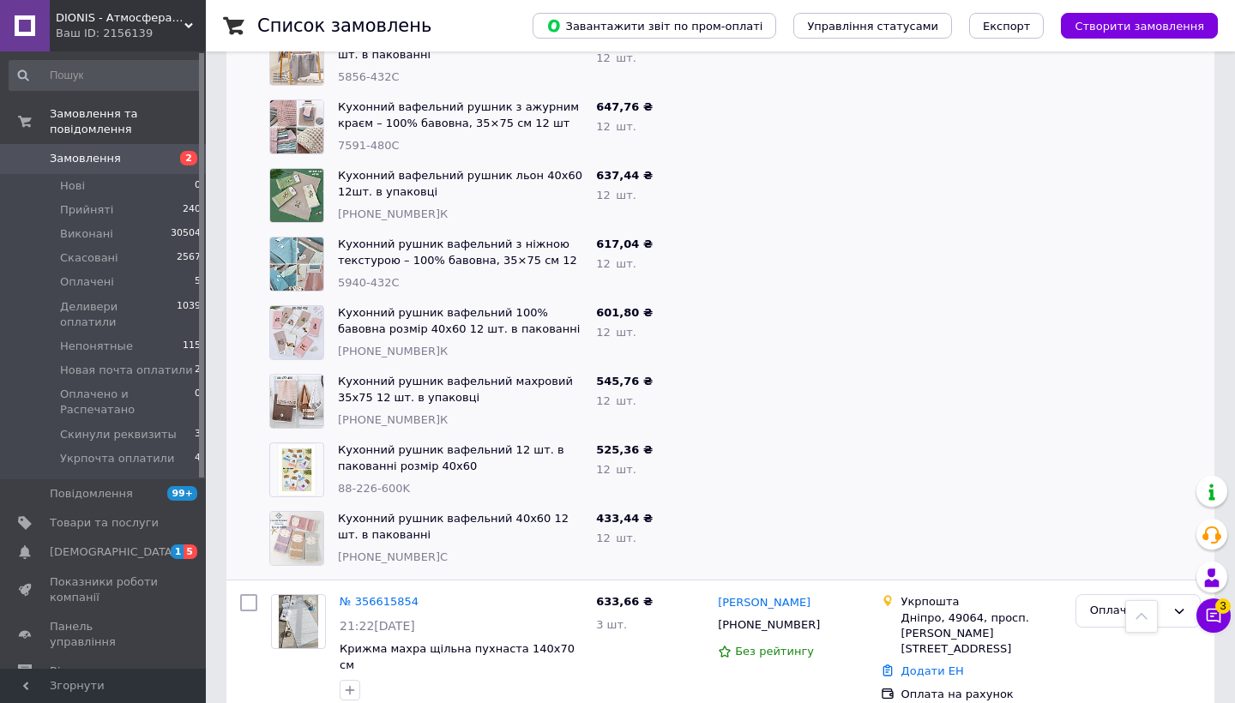
scroll to position [2340, 0]
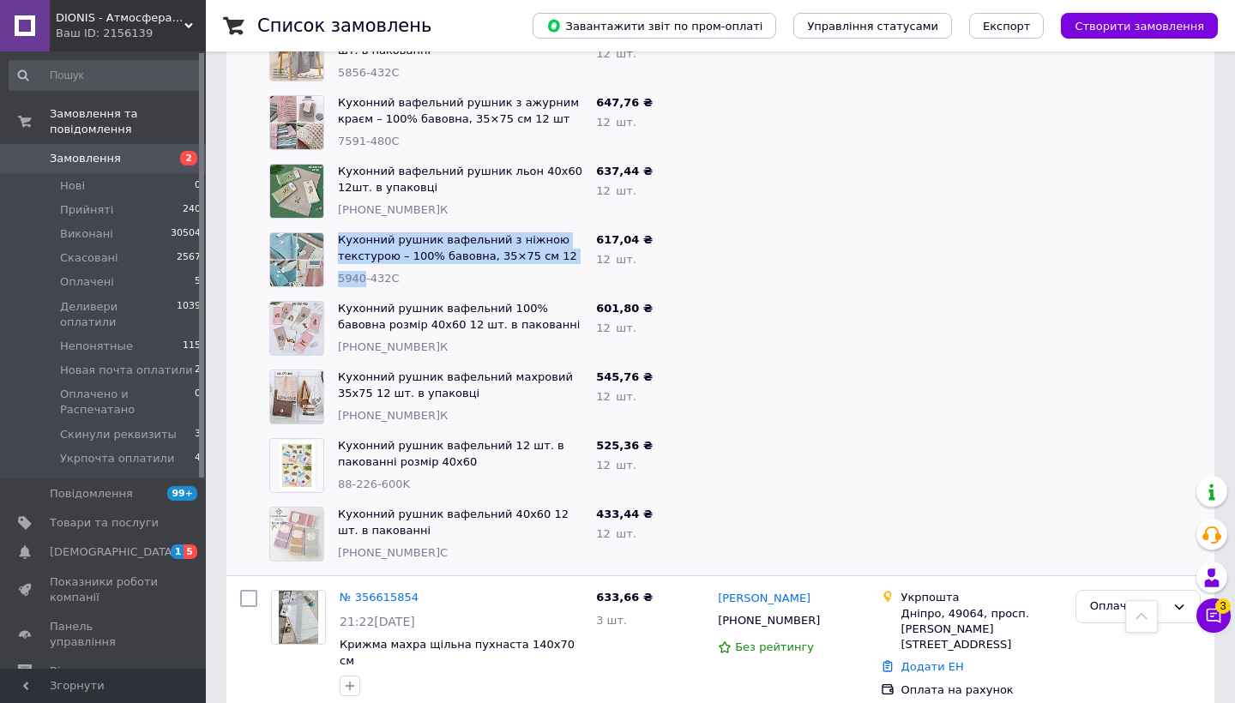
drag, startPoint x: 364, startPoint y: 258, endPoint x: 325, endPoint y: 258, distance: 39.4
click at [325, 258] on div "Кухонний рушник вафельний з ніжною текстурою – 100% бавовна, 35×75 см 12 штук 5…" at bounding box center [425, 260] width 327 height 69
click at [365, 272] on span "5940-432С" at bounding box center [369, 278] width 62 height 13
drag, startPoint x: 364, startPoint y: 256, endPoint x: 338, endPoint y: 256, distance: 26.6
click at [338, 272] on span "5940-432С" at bounding box center [369, 278] width 62 height 13
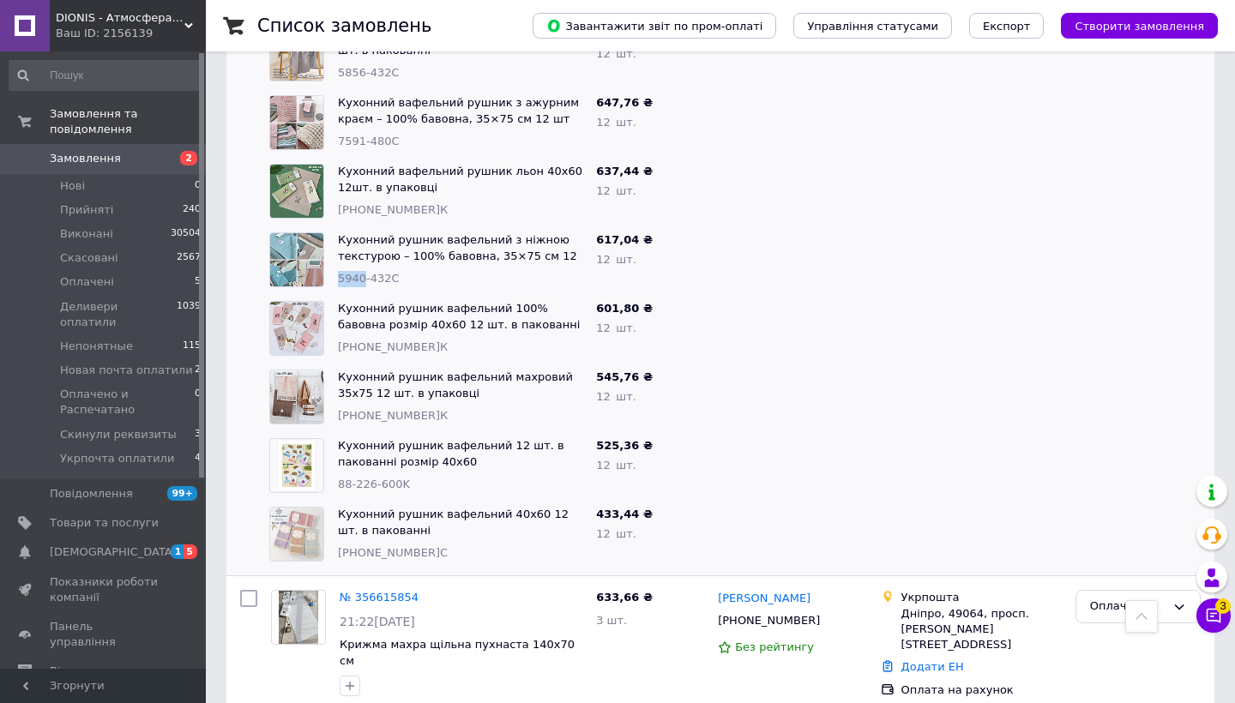
copy span "5940"
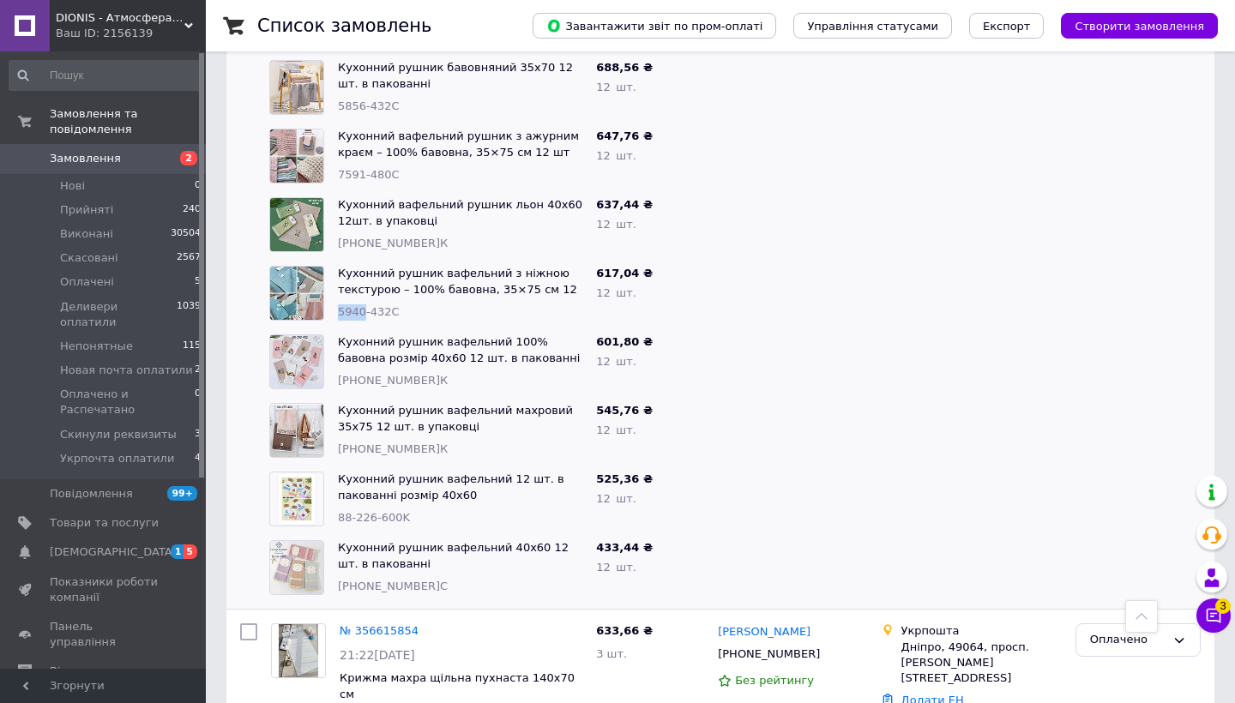
scroll to position [2296, 0]
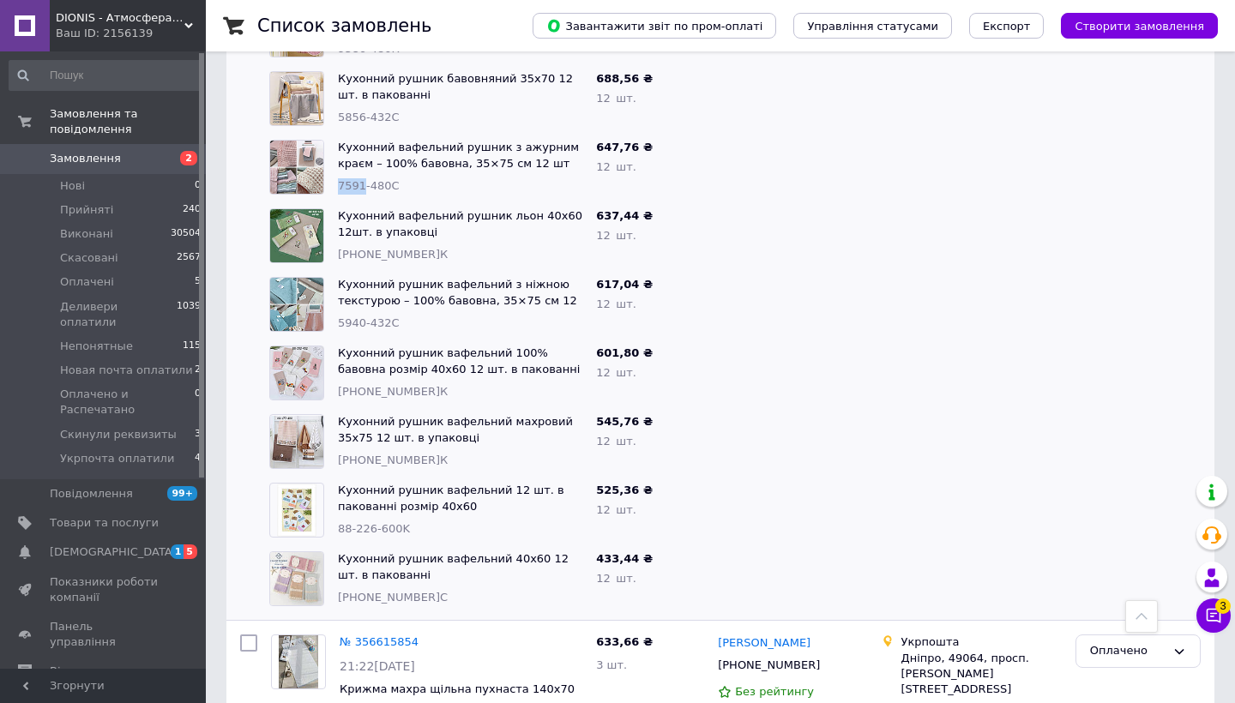
drag, startPoint x: 364, startPoint y: 163, endPoint x: 336, endPoint y: 161, distance: 27.5
click at [337, 161] on div "Кухонний вафельний рушник з ажурним краєм – 100% бавовна, 35×75 см 12 шт 7591-4…" at bounding box center [460, 167] width 258 height 69
copy span "7591"
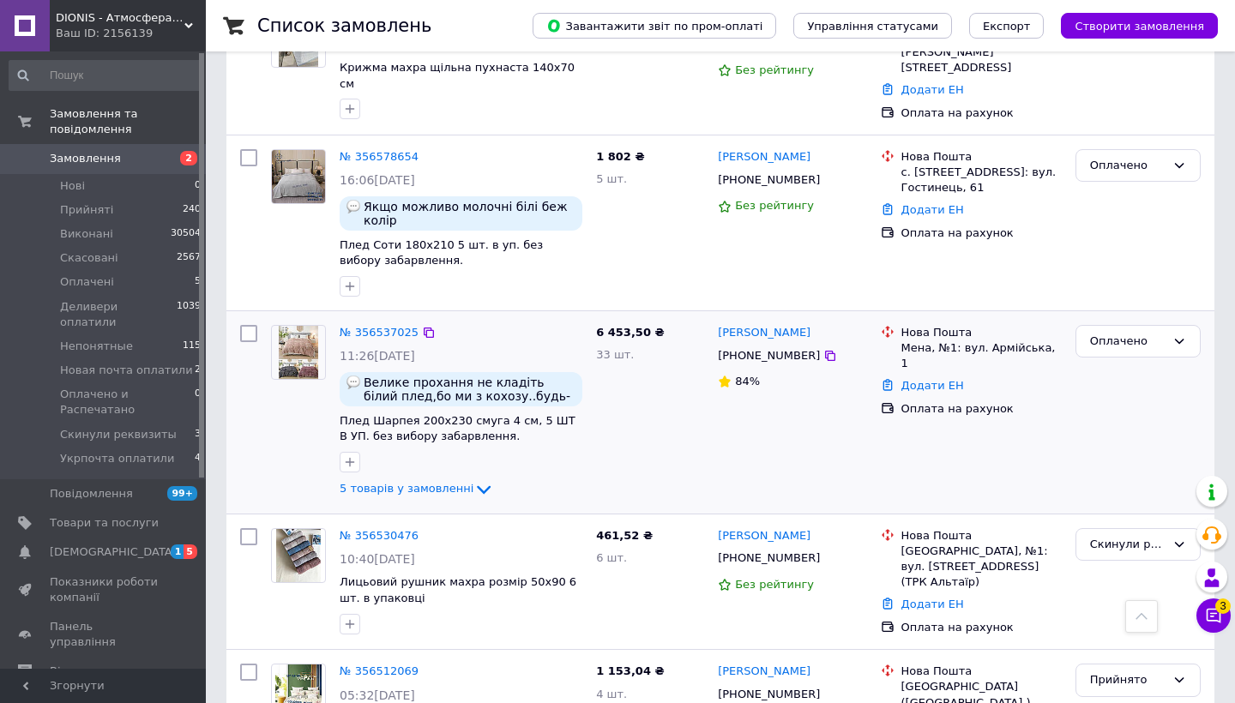
scroll to position [2918, 0]
click at [473, 479] on icon at bounding box center [483, 489] width 21 height 21
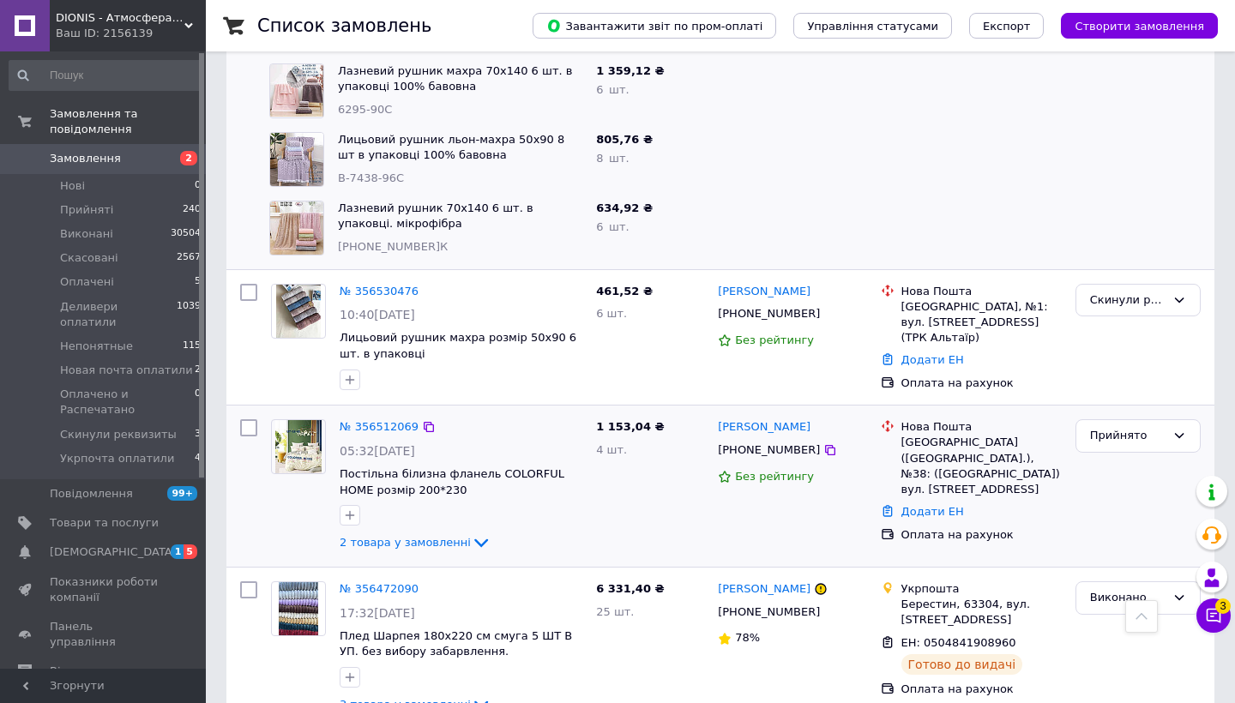
scroll to position [3531, 0]
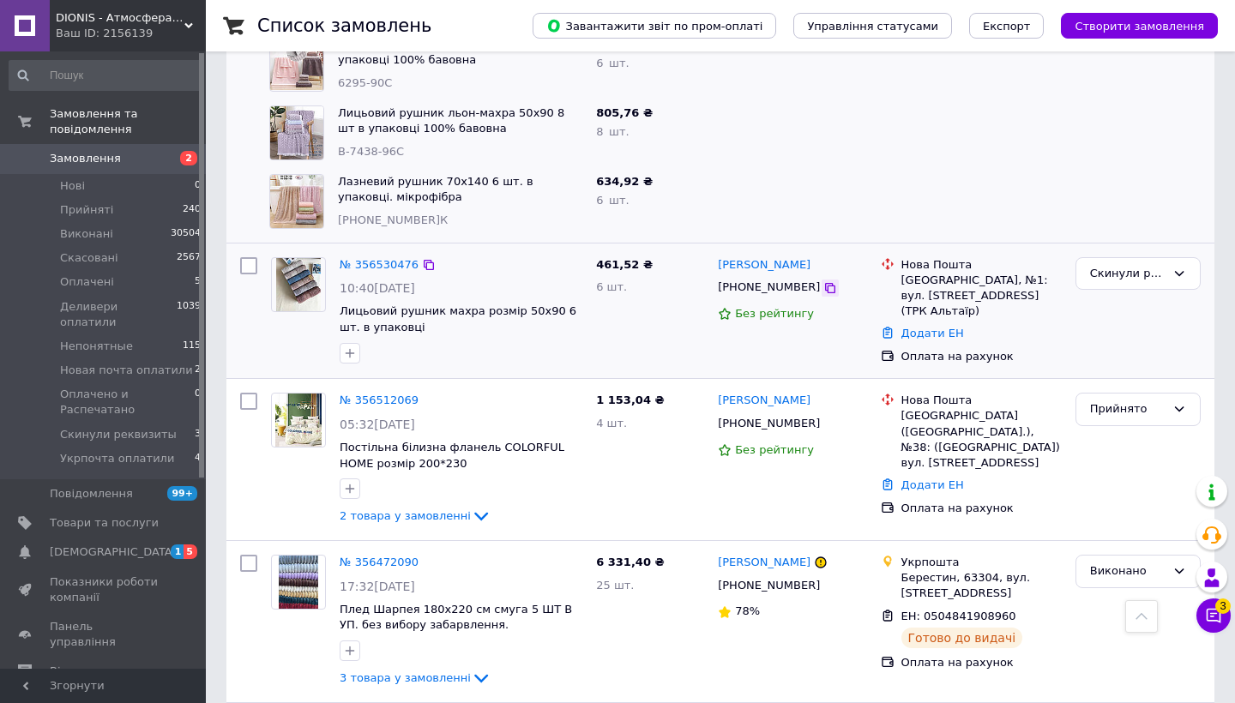
click at [823, 281] on icon at bounding box center [830, 288] width 14 height 14
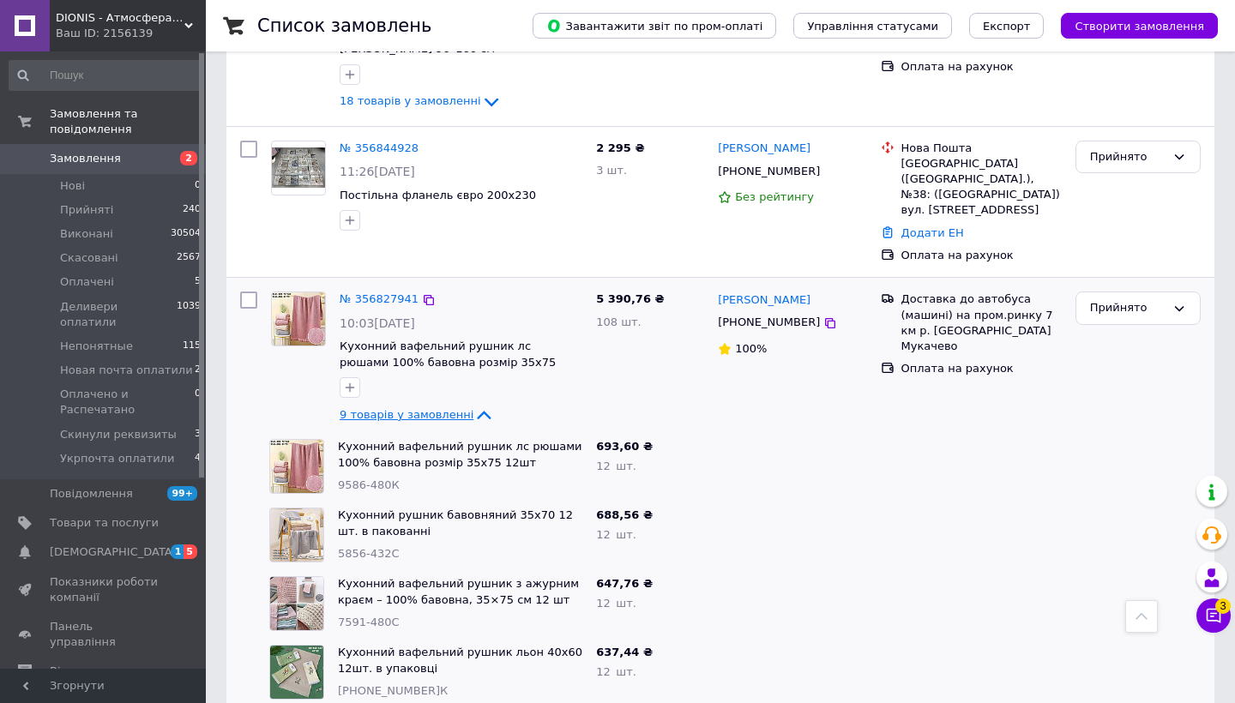
scroll to position [1802, 0]
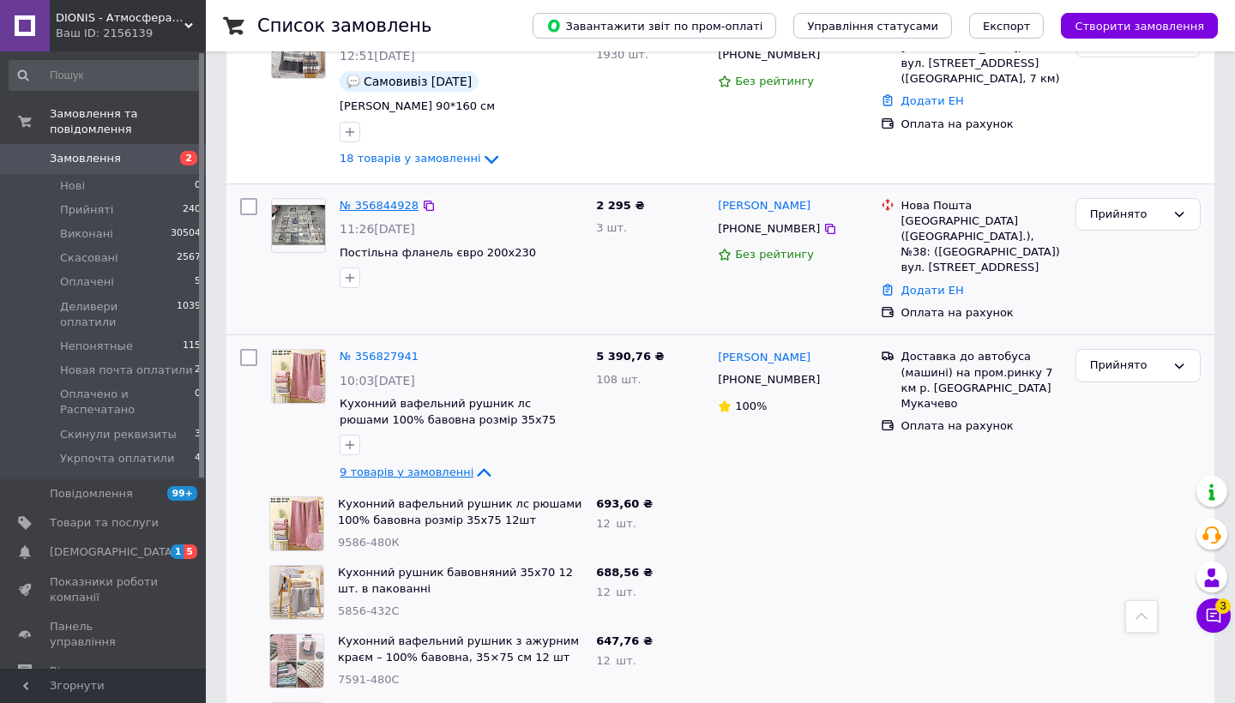
click at [393, 202] on link "№ 356844928" at bounding box center [379, 205] width 79 height 13
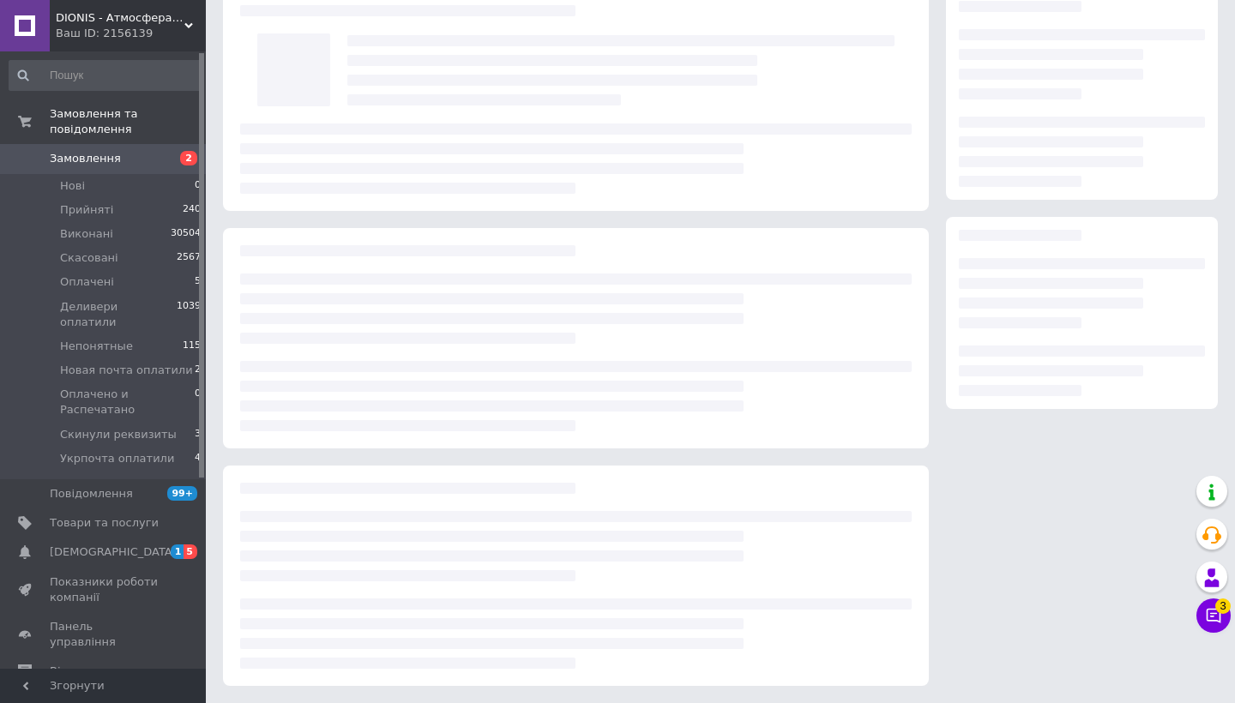
scroll to position [33, 0]
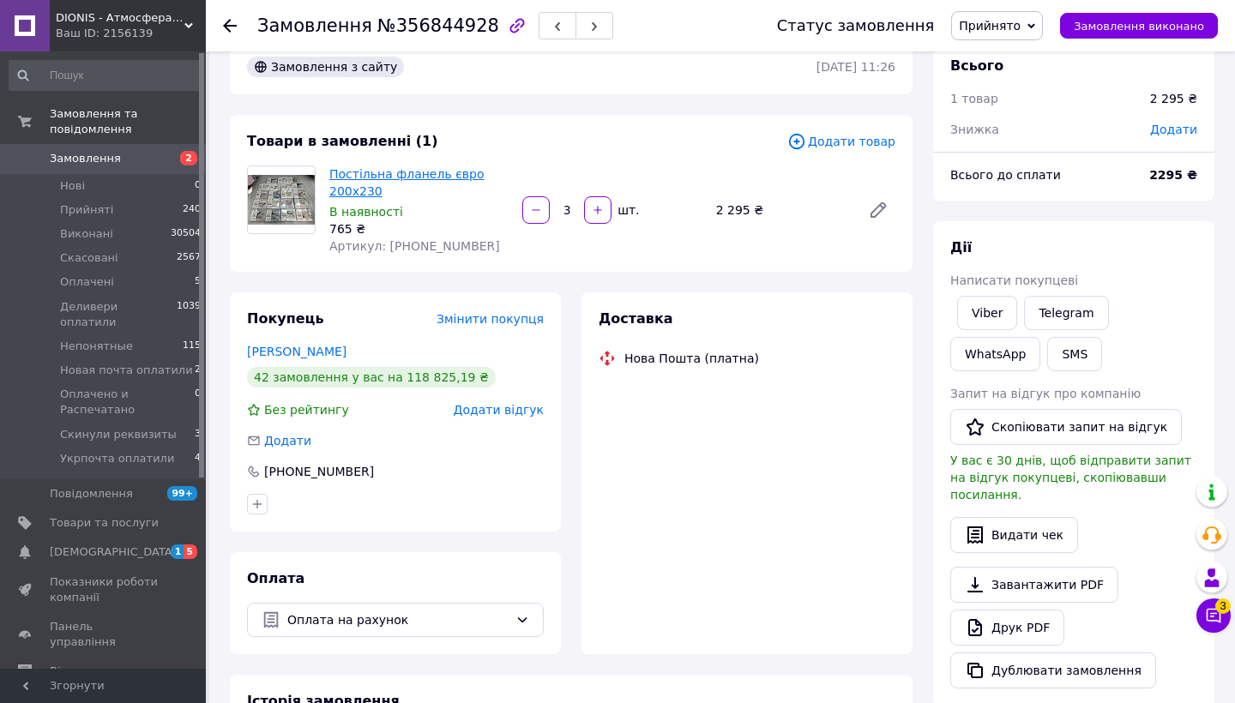
click at [446, 178] on link "Постільна фланель євро 200х230" at bounding box center [406, 182] width 155 height 31
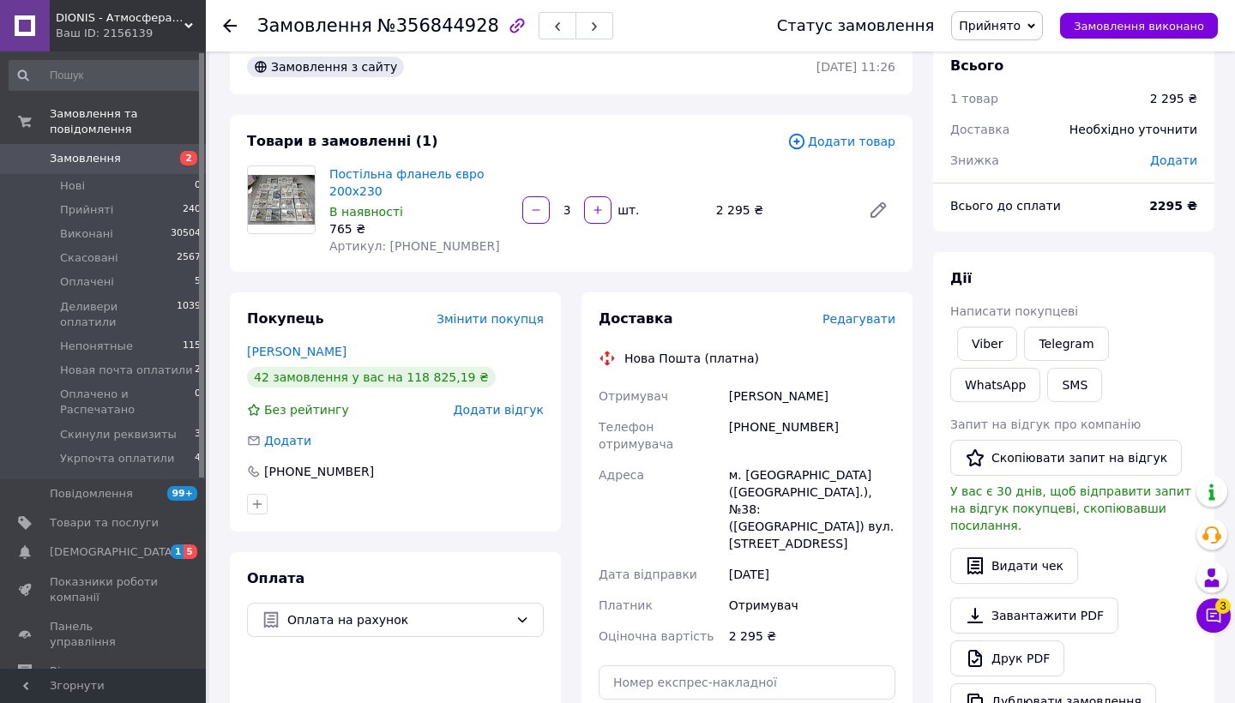
click at [225, 23] on icon at bounding box center [230, 26] width 14 height 14
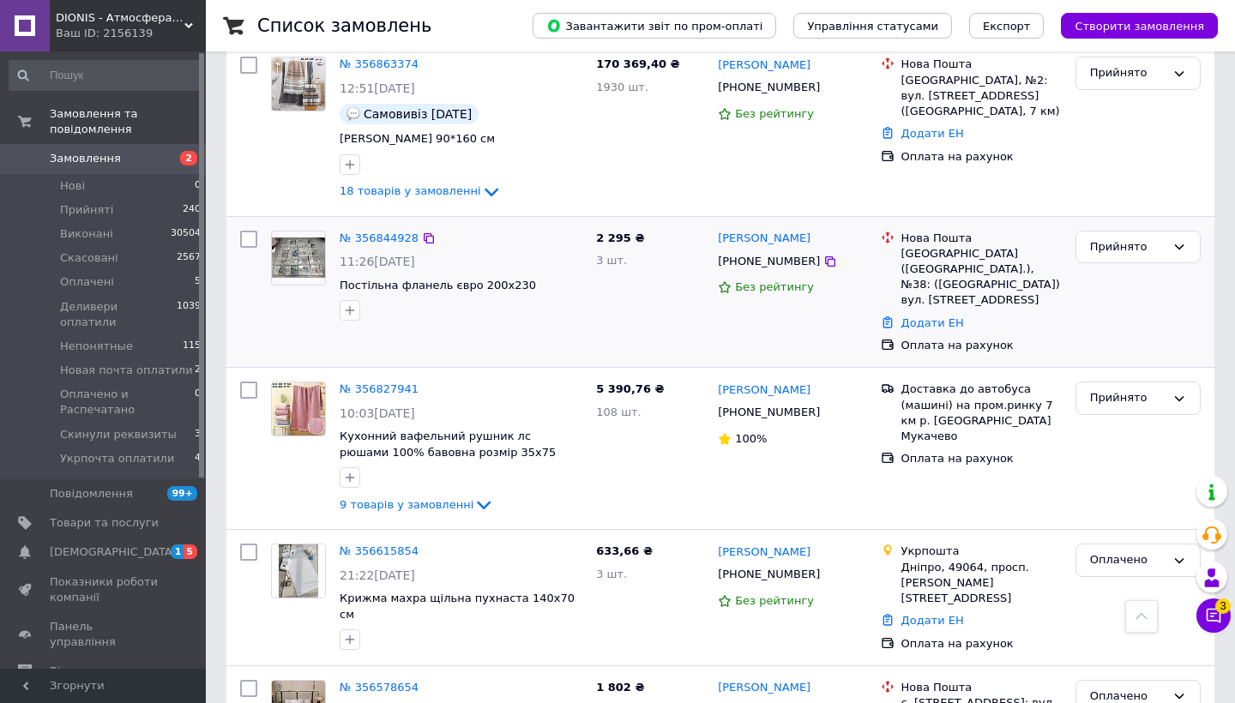
scroll to position [487, 0]
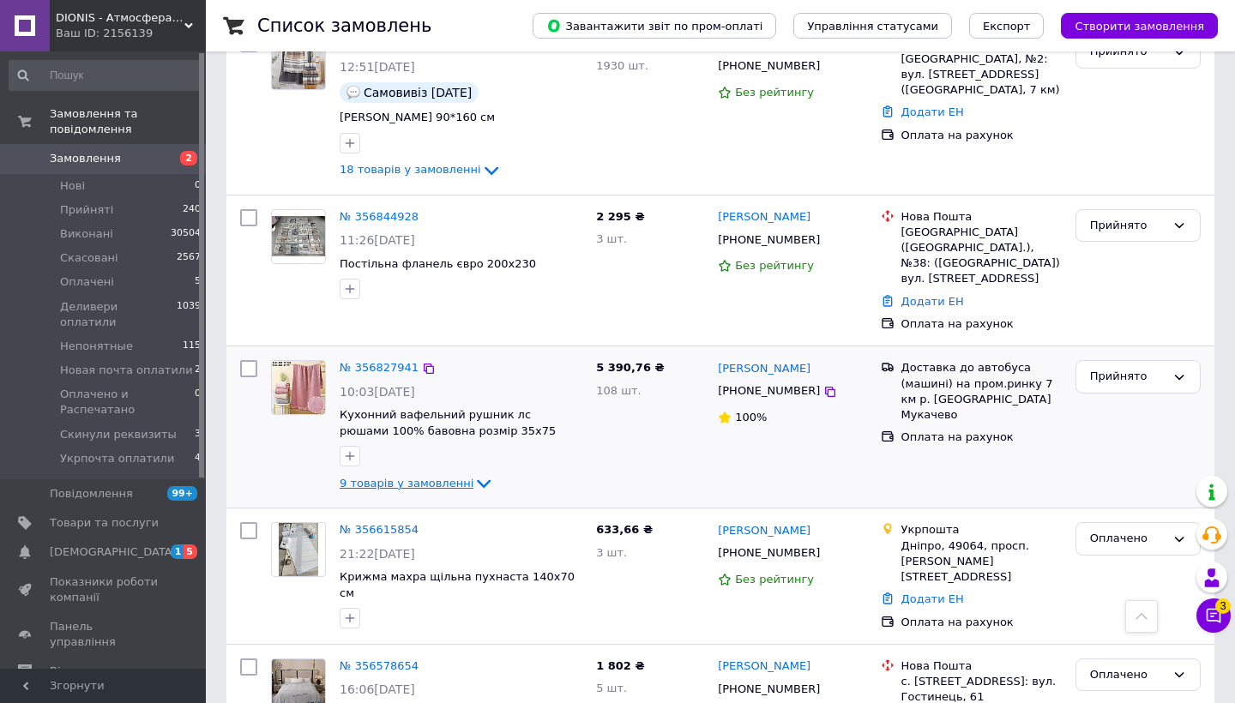
click at [473, 473] on icon at bounding box center [483, 483] width 21 height 21
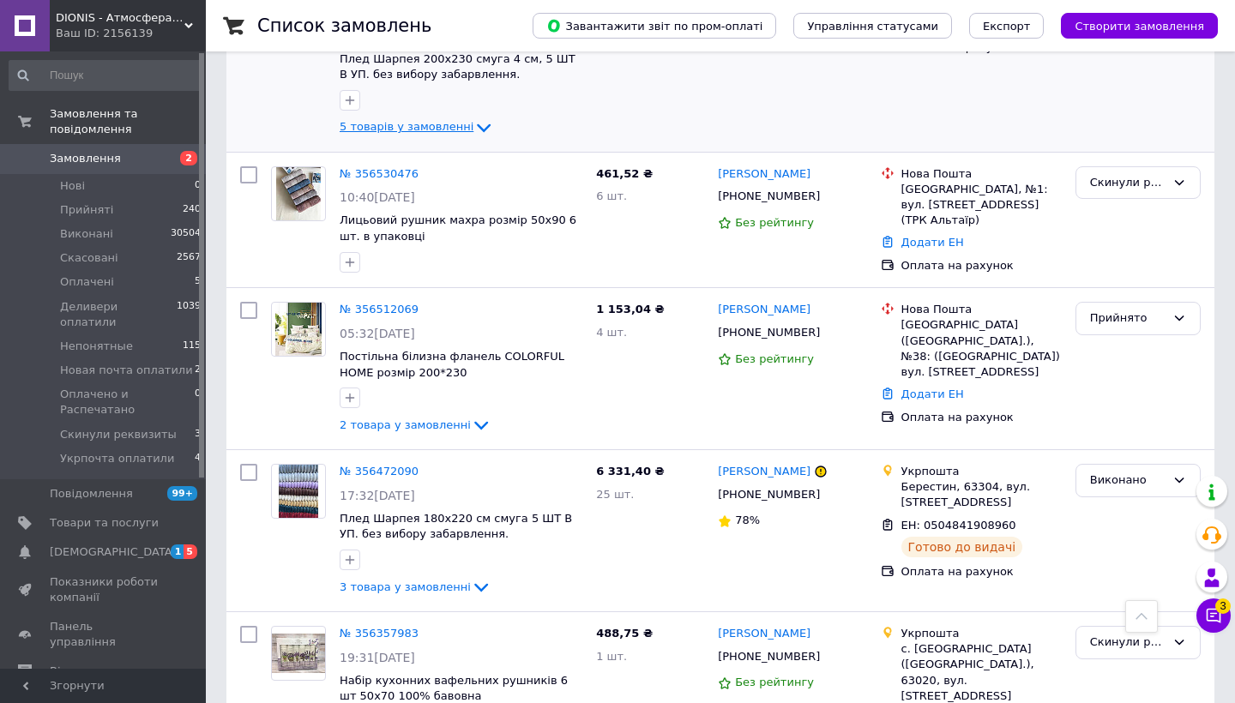
scroll to position [1975, 0]
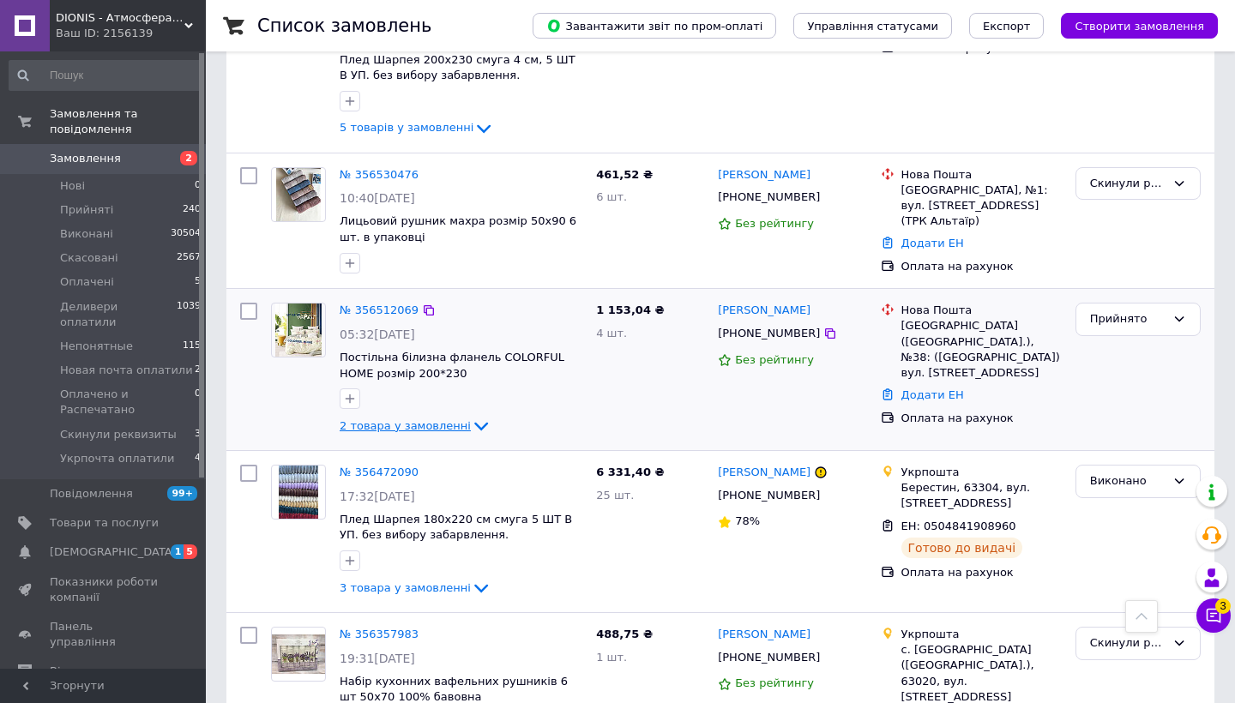
click at [473, 416] on icon at bounding box center [481, 426] width 21 height 21
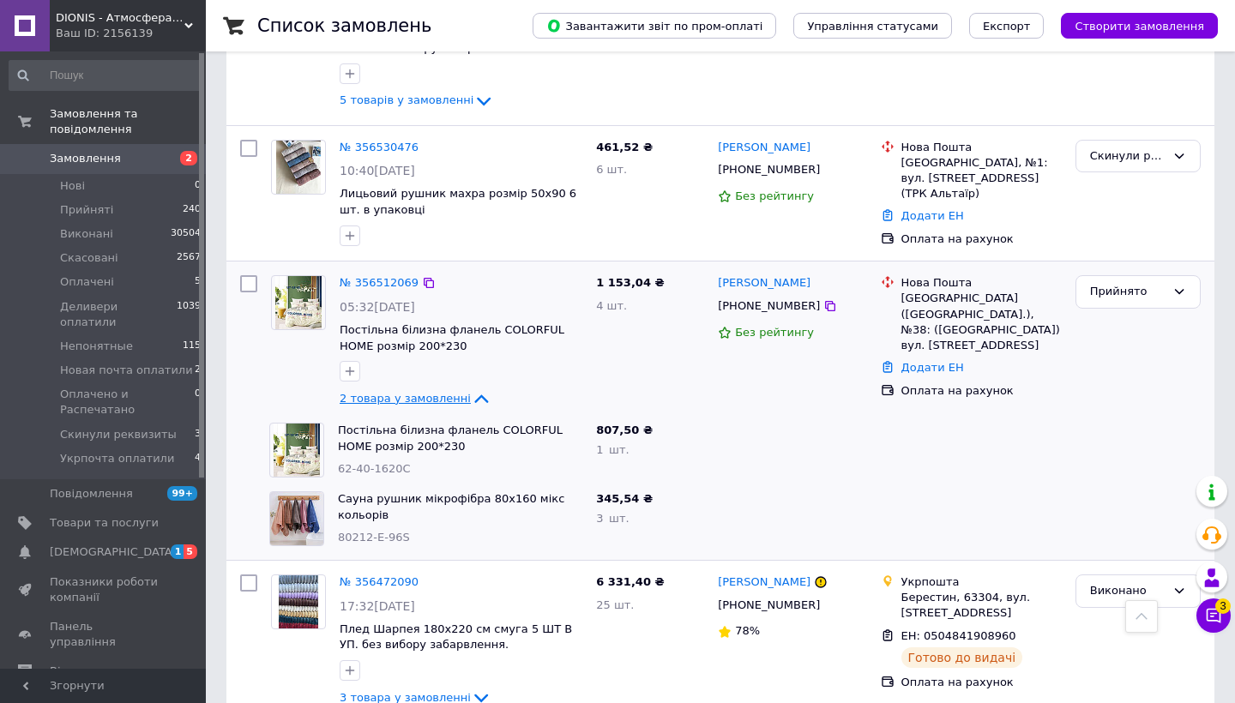
scroll to position [2014, 0]
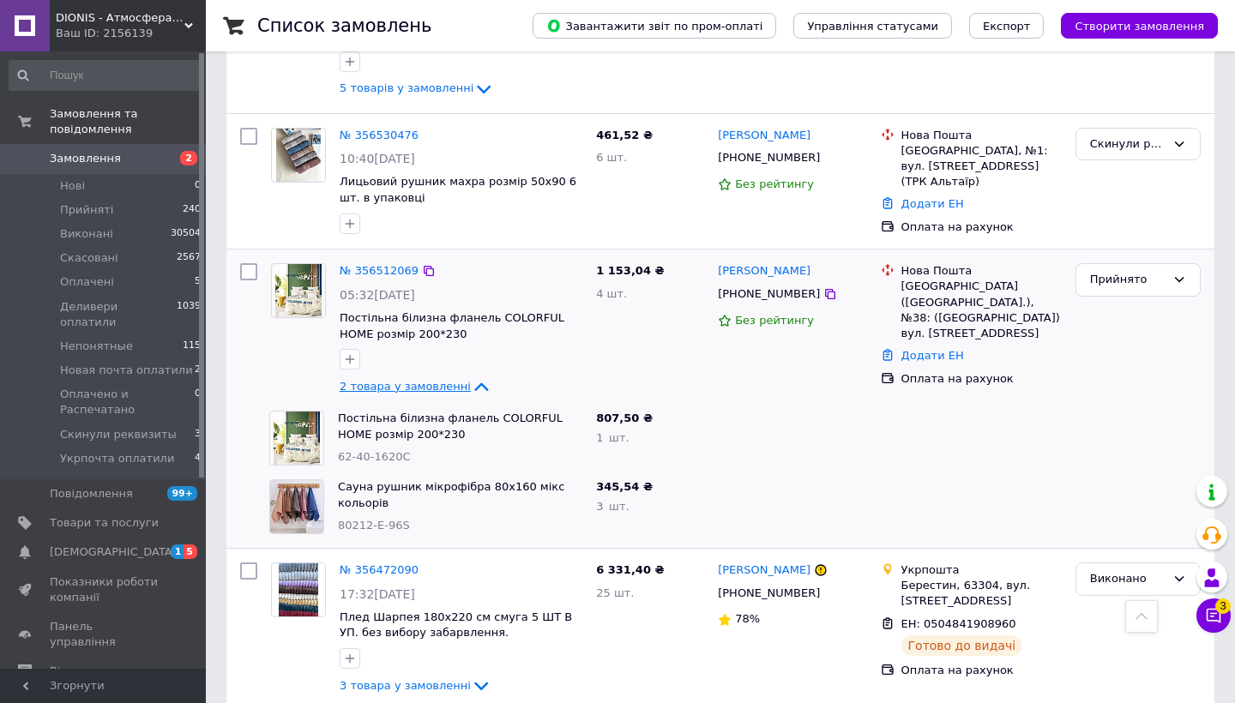
click at [474, 382] on icon at bounding box center [481, 386] width 14 height 9
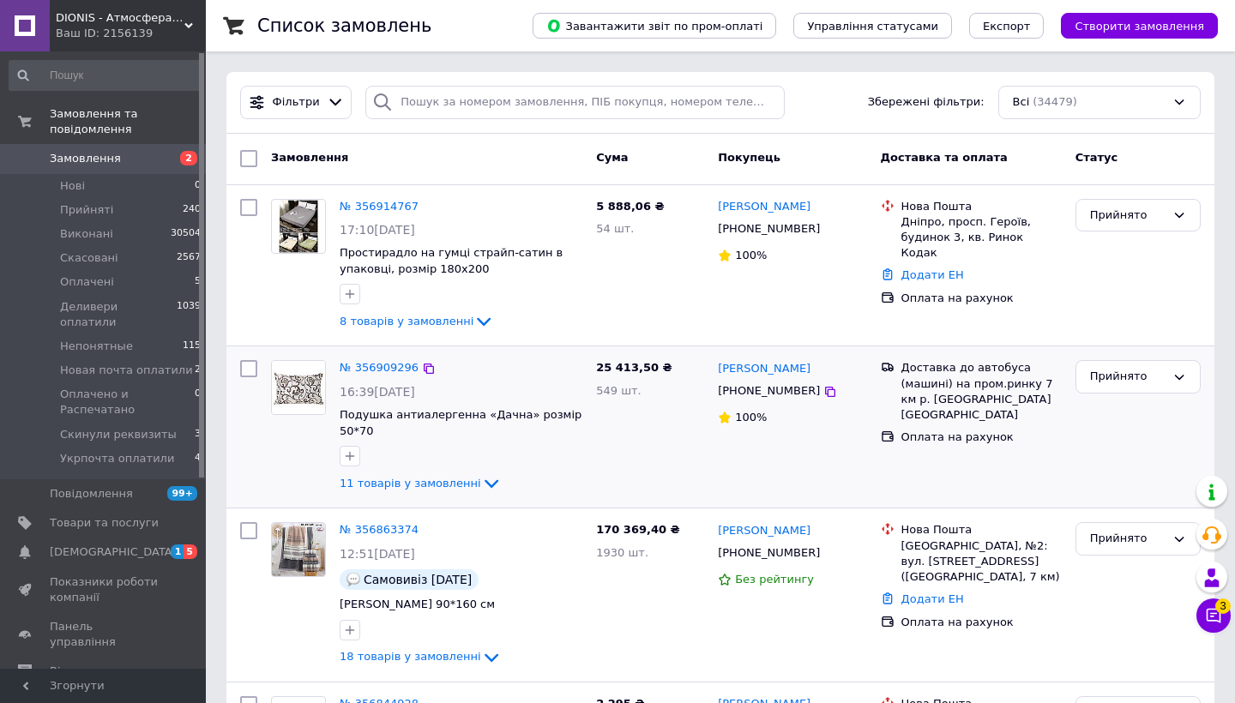
scroll to position [0, 0]
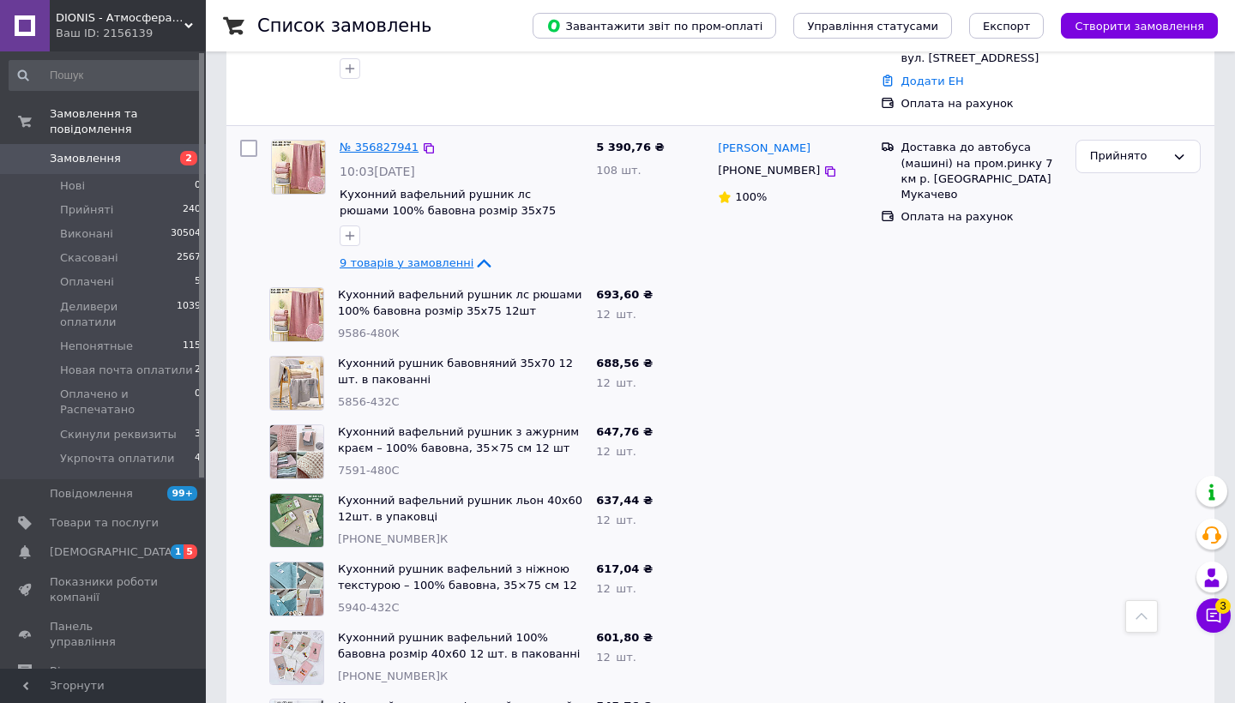
click at [386, 141] on link "№ 356827941" at bounding box center [379, 147] width 79 height 13
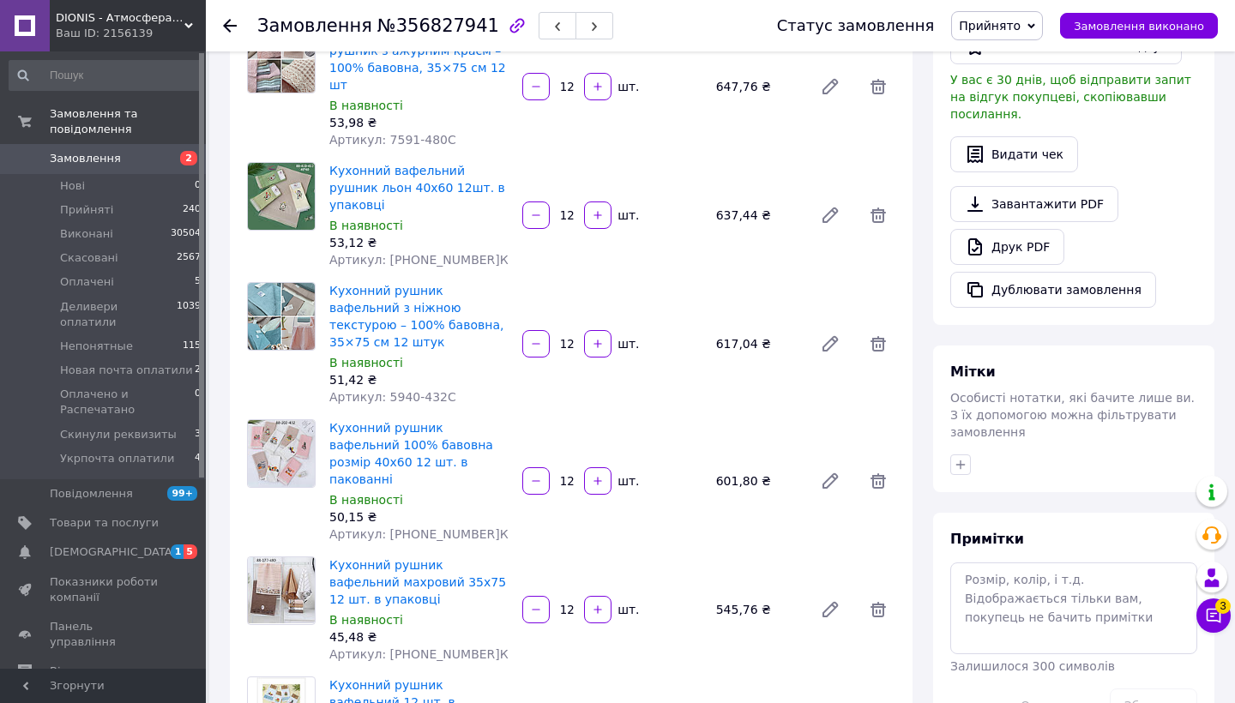
scroll to position [456, 0]
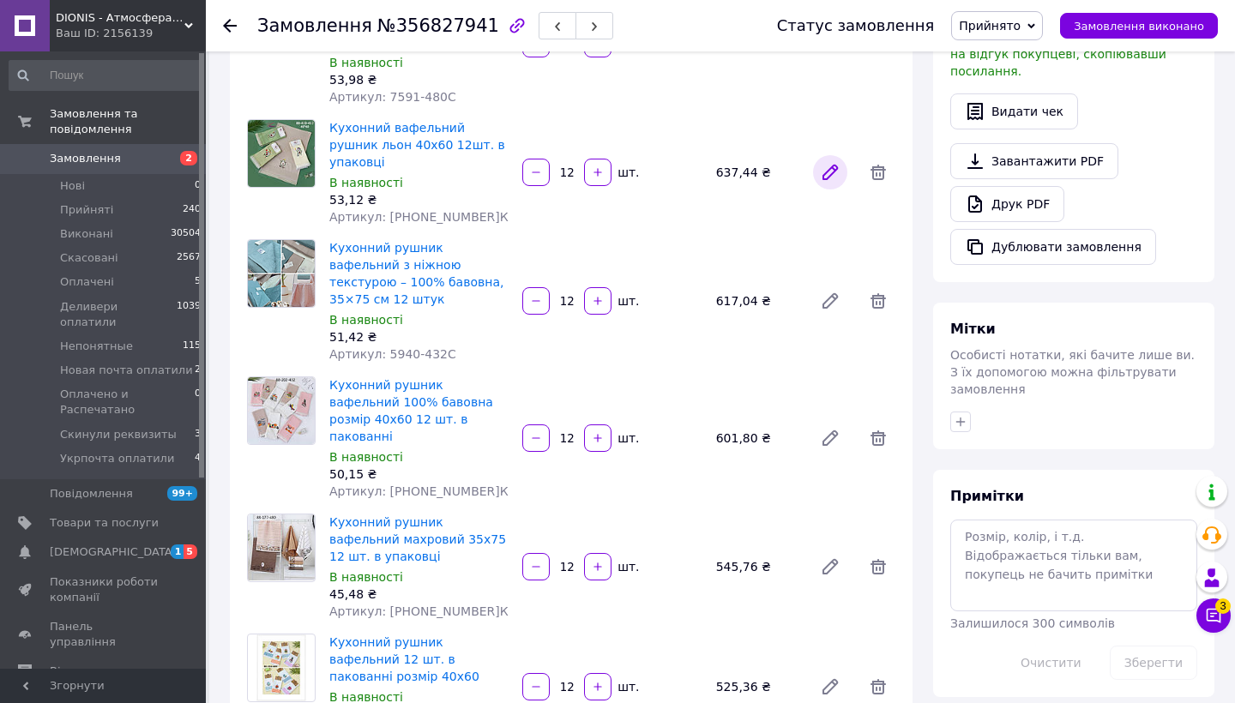
click at [828, 166] on icon at bounding box center [830, 173] width 14 height 14
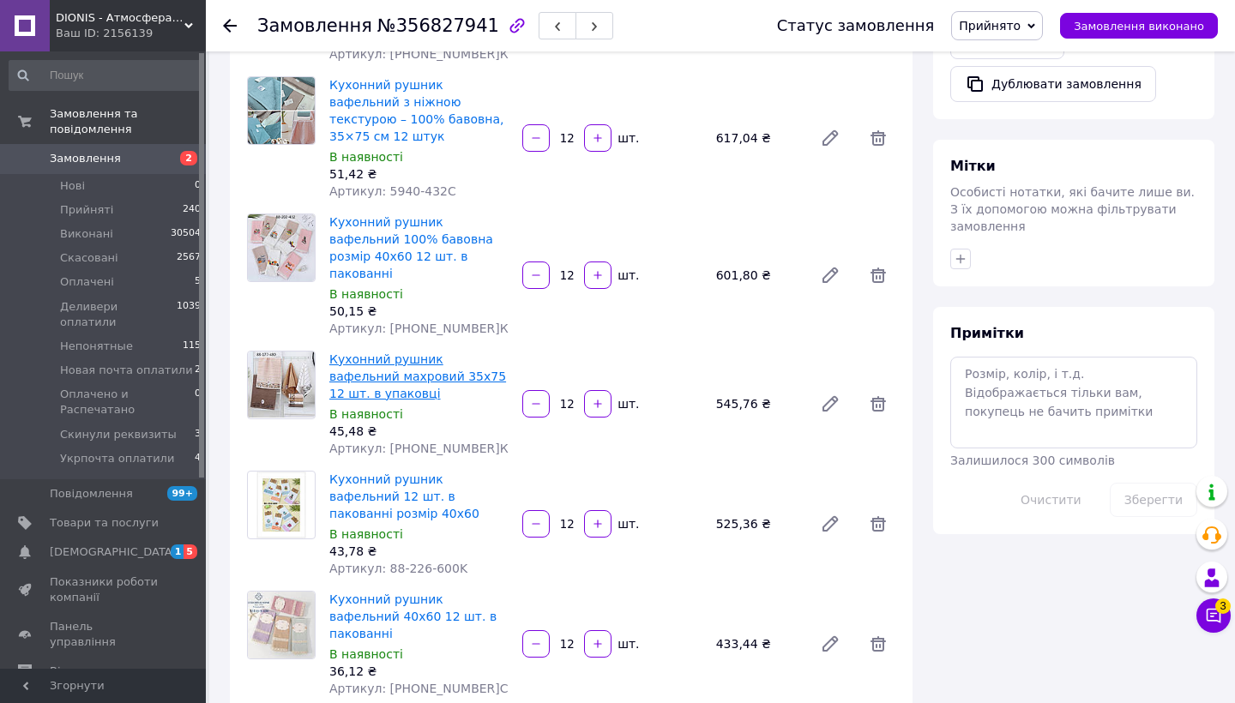
scroll to position [617, 0]
click at [824, 270] on icon at bounding box center [830, 277] width 14 height 14
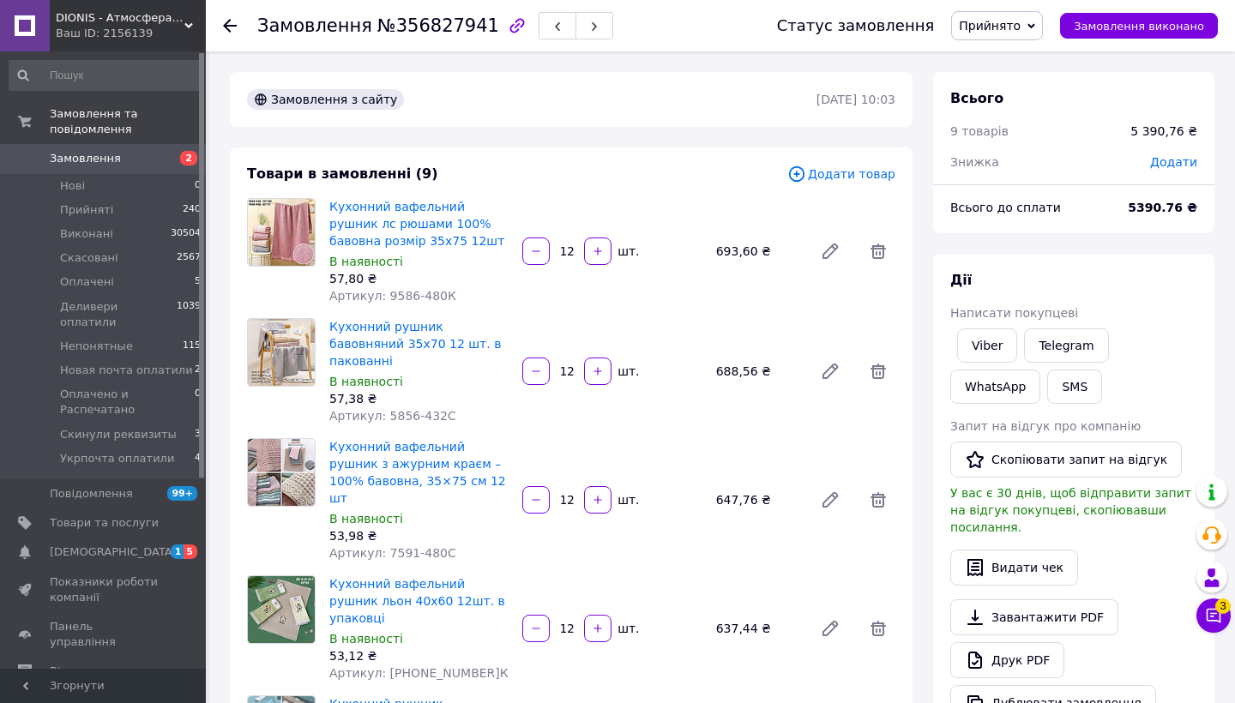
scroll to position [0, 0]
click at [73, 160] on span "Замовлення" at bounding box center [85, 158] width 71 height 15
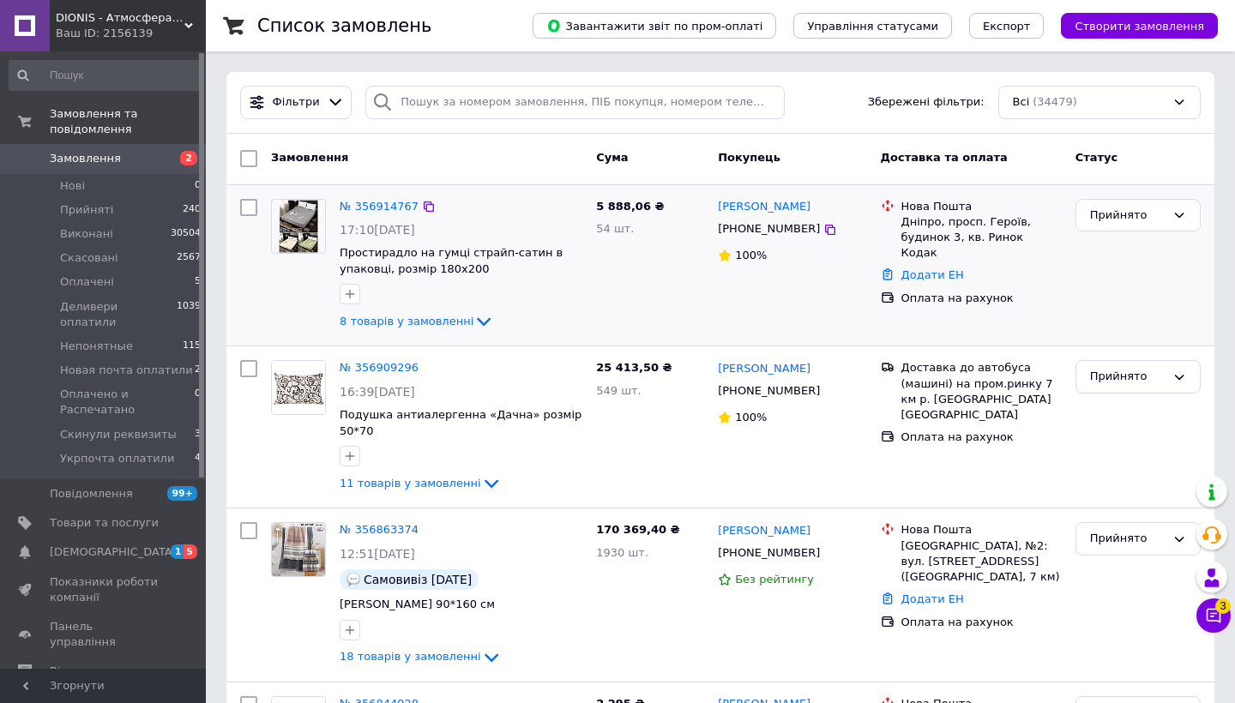
click at [776, 238] on div "[PHONE_NUMBER]" at bounding box center [768, 229] width 109 height 23
